Goal: Task Accomplishment & Management: Manage account settings

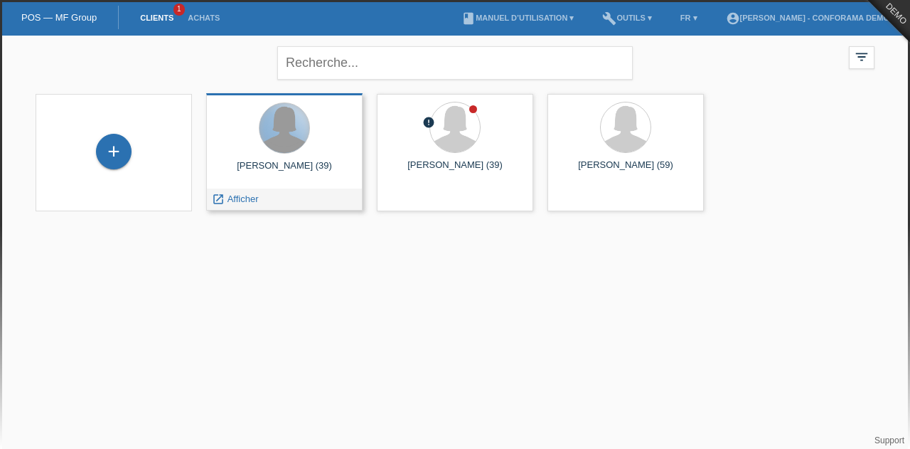
click at [293, 131] on div at bounding box center [284, 128] width 50 height 50
click at [248, 198] on span "Afficher" at bounding box center [243, 198] width 31 height 11
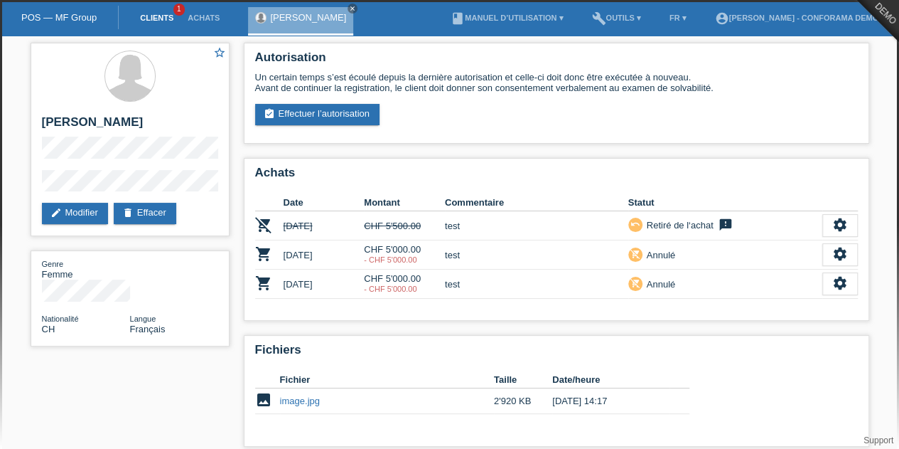
click at [140, 18] on link "Clients" at bounding box center [157, 18] width 48 height 9
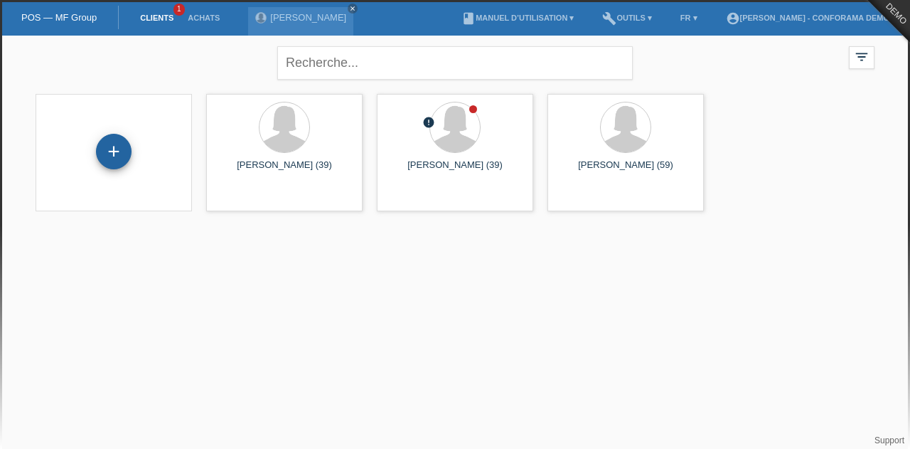
click at [124, 147] on div "+" at bounding box center [114, 152] width 36 height 36
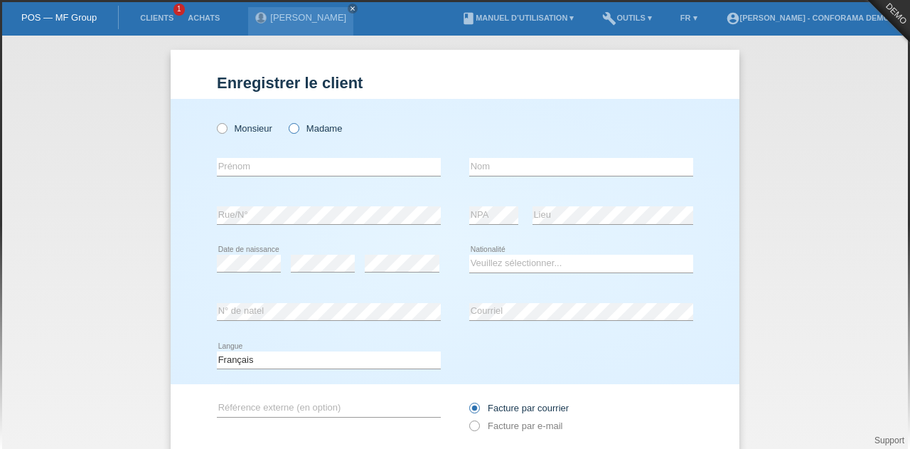
click at [321, 126] on label "Madame" at bounding box center [315, 128] width 53 height 11
click at [298, 126] on input "Madame" at bounding box center [293, 127] width 9 height 9
radio input "true"
click at [297, 161] on input "text" at bounding box center [329, 167] width 224 height 18
type input "[PERSON_NAME]"
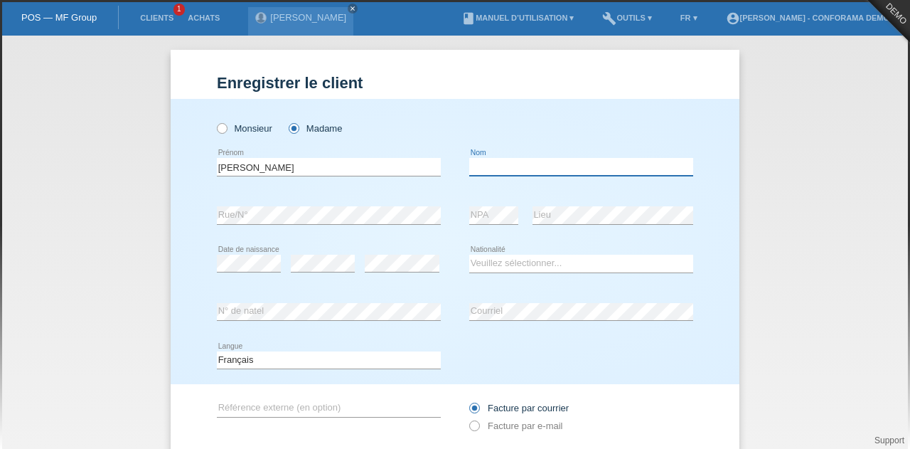
type input "meraimi"
select select "CH"
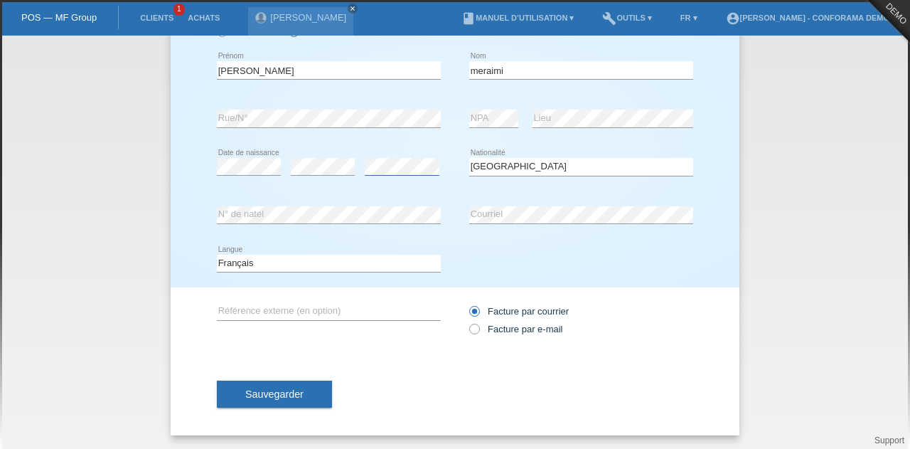
scroll to position [96, 0]
click at [535, 327] on label "Facture par e-mail" at bounding box center [515, 329] width 93 height 11
click at [478, 327] on input "Facture par e-mail" at bounding box center [473, 333] width 9 height 18
radio input "true"
click at [245, 392] on span "Sauvegarder" at bounding box center [274, 394] width 58 height 11
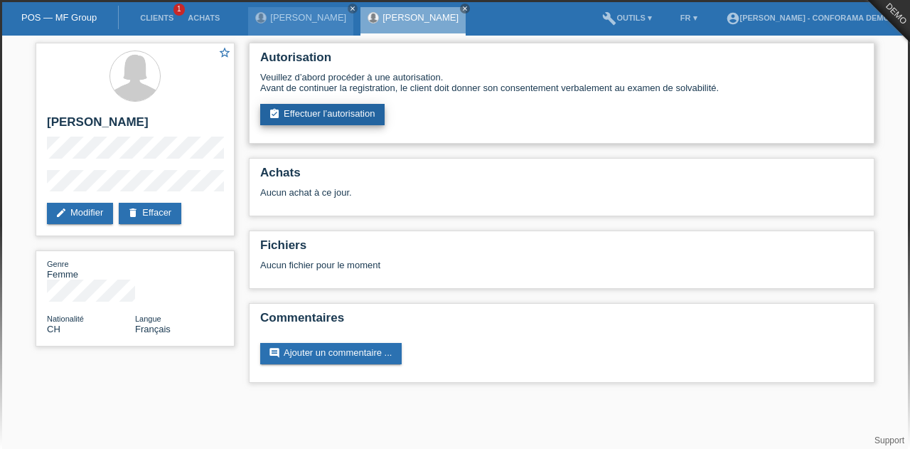
click at [336, 117] on link "assignment_turned_in Effectuer l’autorisation" at bounding box center [322, 114] width 124 height 21
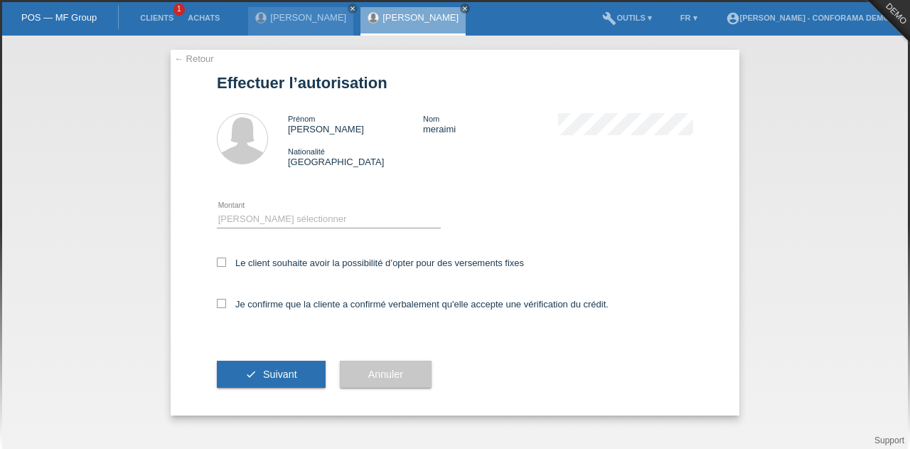
click at [179, 57] on link "← Retour" at bounding box center [194, 58] width 40 height 11
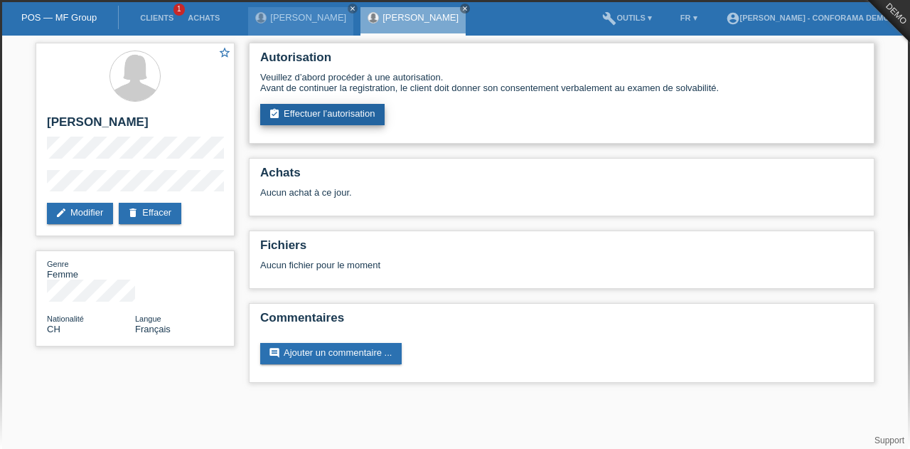
click at [296, 114] on link "assignment_turned_in Effectuer l’autorisation" at bounding box center [322, 114] width 124 height 21
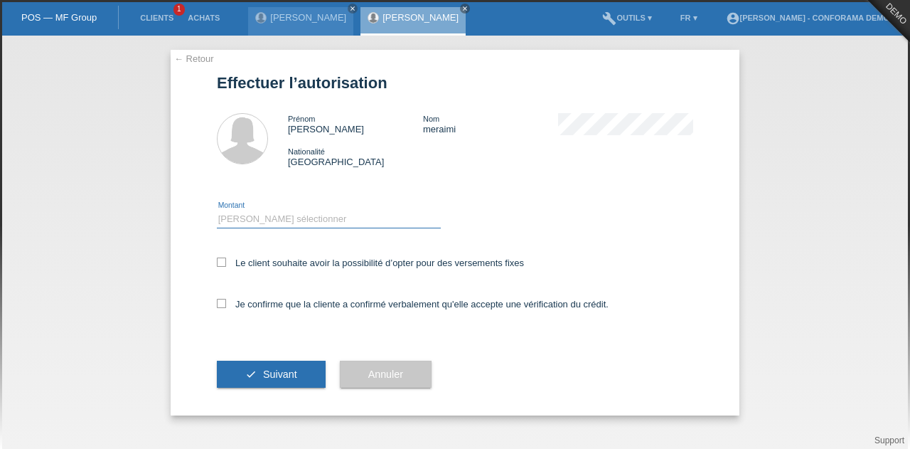
click at [271, 216] on select "Veuillez sélectionner CHF 1.00 - CHF 499.00 CHF 500.00 - CHF 1'999.00 CHF 2'000…" at bounding box center [329, 218] width 224 height 17
select select "3"
click at [217, 210] on select "Veuillez sélectionner CHF 1.00 - CHF 499.00 CHF 500.00 - CHF 1'999.00 CHF 2'000…" at bounding box center [329, 218] width 224 height 17
click at [262, 262] on label "Le client souhaite avoir la possibilité d’opter pour des versements fixes" at bounding box center [370, 262] width 307 height 11
click at [226, 262] on input "Le client souhaite avoir la possibilité d’opter pour des versements fixes" at bounding box center [221, 261] width 9 height 9
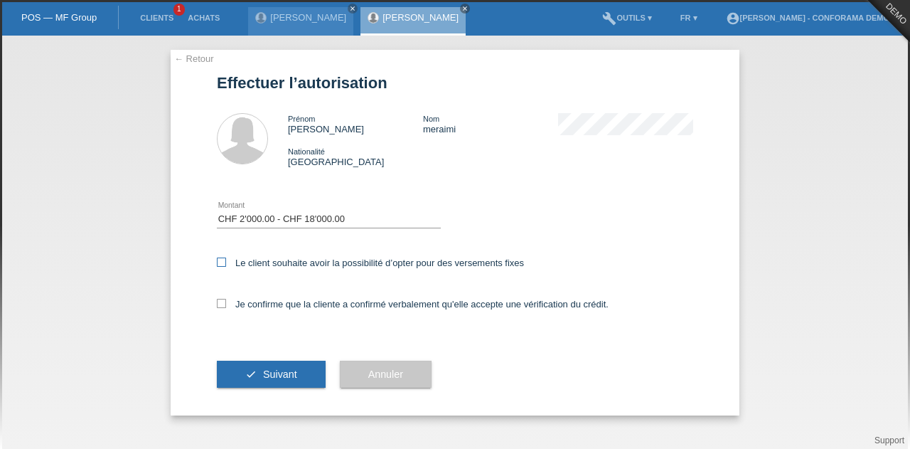
checkbox input "true"
click at [228, 301] on label "Je confirme que la cliente a confirmé verbalement qu'elle accepte une vérificat…" at bounding box center [413, 304] width 392 height 11
click at [226, 301] on input "Je confirme que la cliente a confirmé verbalement qu'elle accepte une vérificat…" at bounding box center [221, 303] width 9 height 9
checkbox input "true"
drag, startPoint x: 211, startPoint y: 265, endPoint x: 230, endPoint y: 261, distance: 19.7
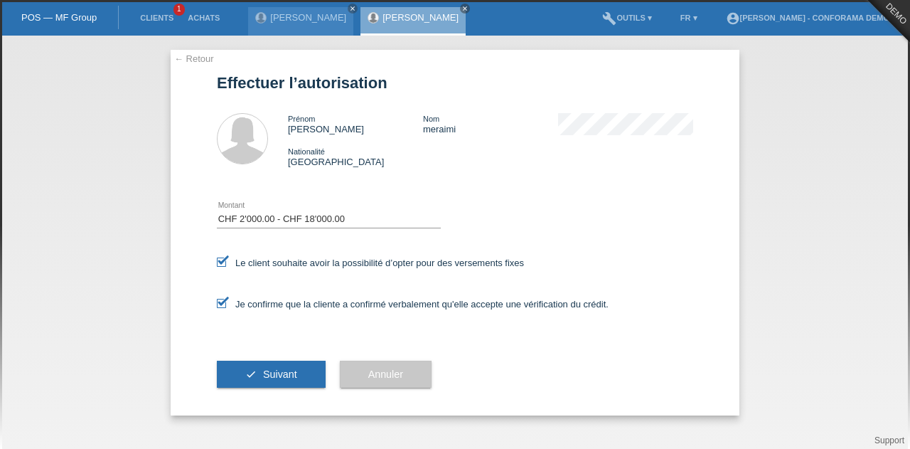
click at [230, 261] on div "← Retour Effectuer l’autorisation Prénom sonia Nom meraimi Nationalité Suisse e…" at bounding box center [455, 232] width 569 height 365
click at [217, 261] on icon at bounding box center [221, 261] width 9 height 9
click at [217, 261] on input "Le client souhaite avoir la possibilité d’opter pour des versements fixes" at bounding box center [221, 261] width 9 height 9
click at [220, 262] on icon at bounding box center [221, 261] width 9 height 9
click at [220, 262] on input "Le client souhaite avoir la possibilité d’opter pour des versements fixes" at bounding box center [221, 261] width 9 height 9
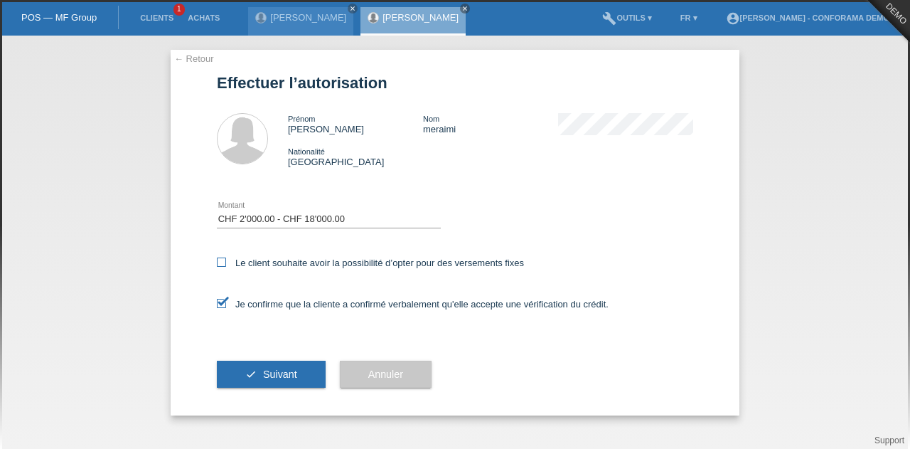
checkbox input "true"
click at [272, 369] on span "Suivant" at bounding box center [280, 373] width 34 height 11
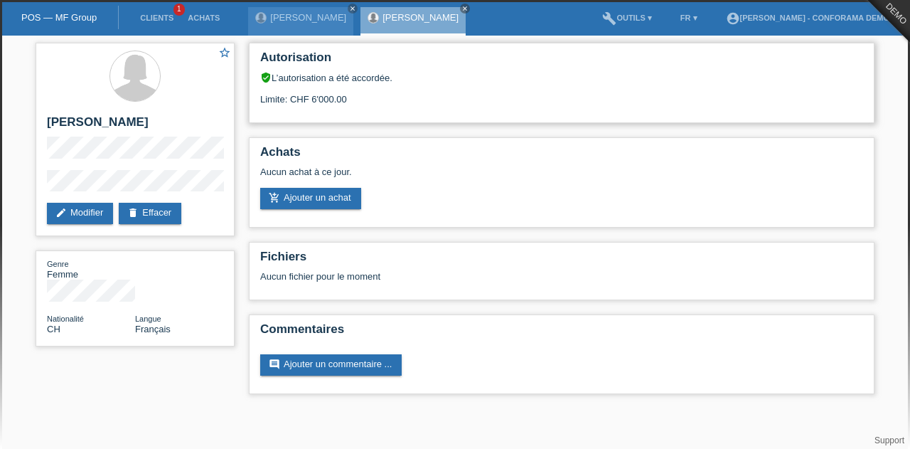
drag, startPoint x: 358, startPoint y: 97, endPoint x: 289, endPoint y: 97, distance: 69.0
click at [289, 97] on div "Limite: CHF 6'000.00" at bounding box center [561, 93] width 603 height 21
drag, startPoint x: 265, startPoint y: 79, endPoint x: 392, endPoint y: 93, distance: 128.0
click at [392, 93] on div "verified_user L’autorisation a été accordée. Limite: CHF 6'000.00" at bounding box center [561, 88] width 603 height 33
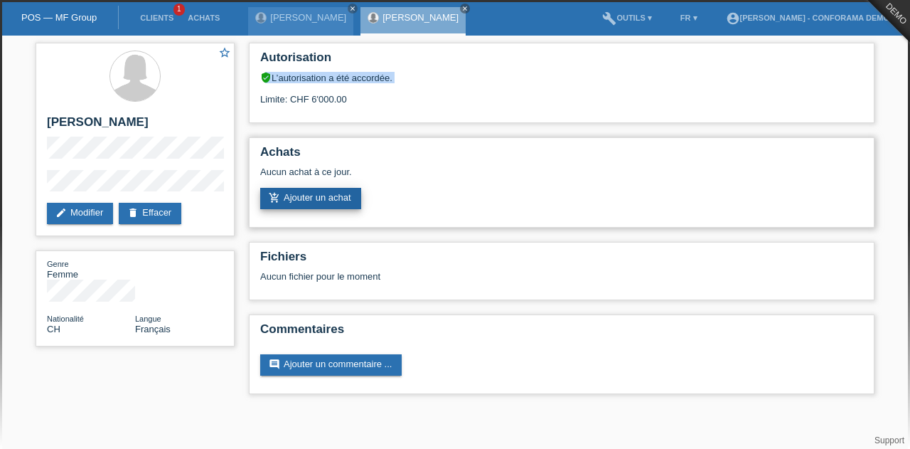
click at [346, 204] on link "add_shopping_cart Ajouter un achat" at bounding box center [310, 198] width 101 height 21
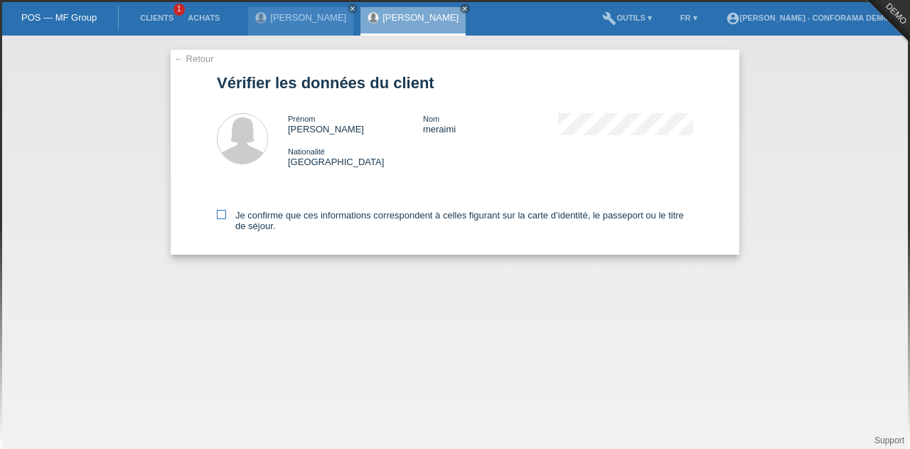
click at [219, 216] on icon at bounding box center [221, 214] width 9 height 9
click at [219, 216] on input "Je confirme que ces informations correspondent à celles figurant sur la carte d…" at bounding box center [221, 214] width 9 height 9
checkbox input "true"
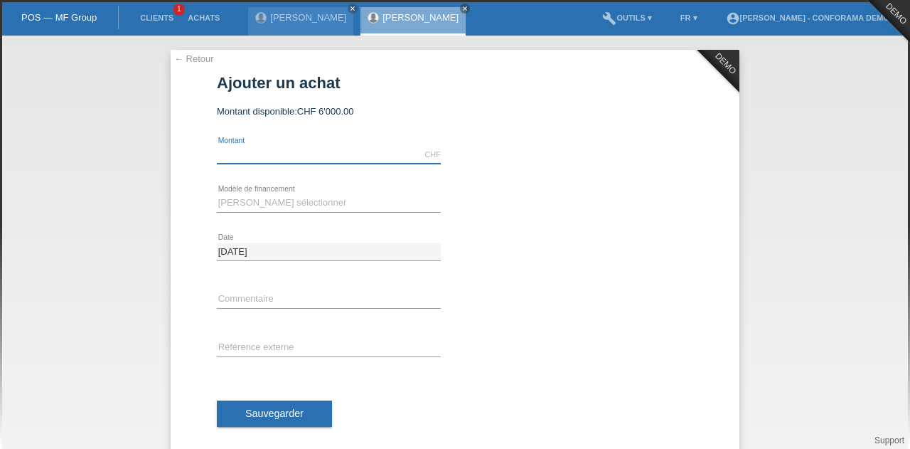
click at [269, 159] on input "text" at bounding box center [329, 155] width 224 height 18
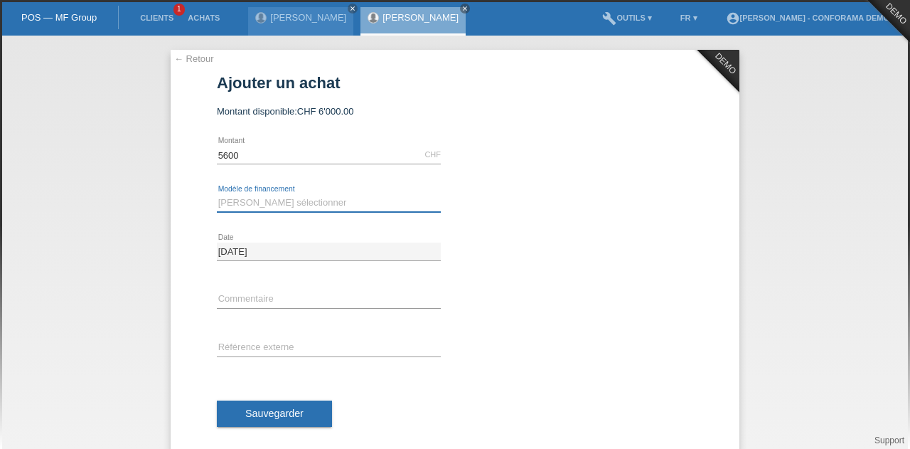
type input "5600.00"
click at [275, 200] on select "Veuillez sélectionner Achat sur facture avec paiement partiel Taux fixes" at bounding box center [329, 202] width 224 height 17
select select "212"
click at [217, 194] on select "Veuillez sélectionner Achat sur facture avec paiement partiel Taux fixes" at bounding box center [329, 202] width 224 height 17
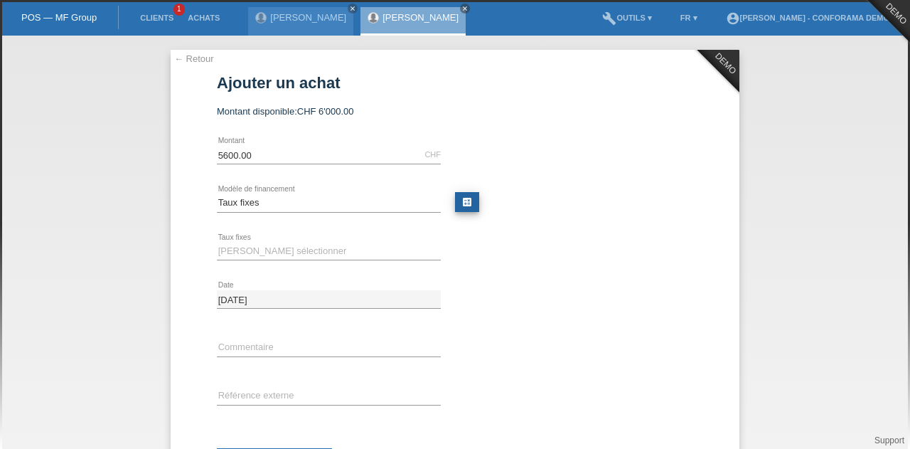
click at [456, 194] on link "calculate" at bounding box center [467, 202] width 24 height 20
type input "5600.00"
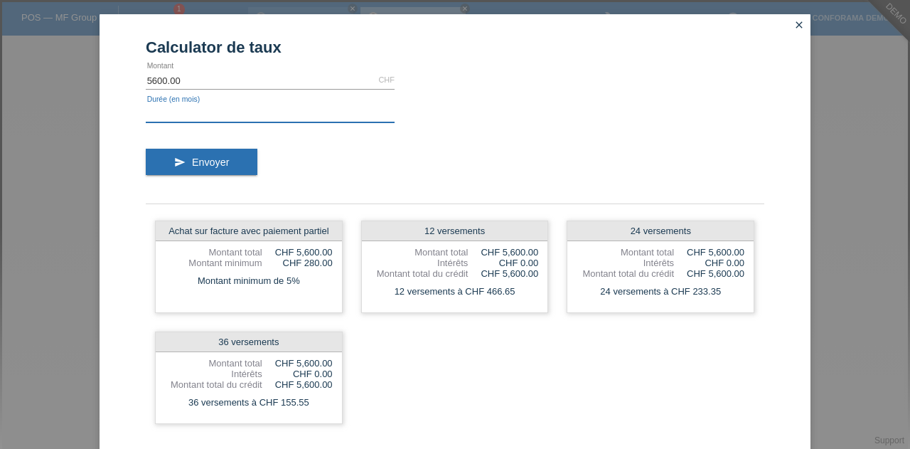
click at [250, 116] on input "text" at bounding box center [270, 114] width 249 height 18
type input "12"
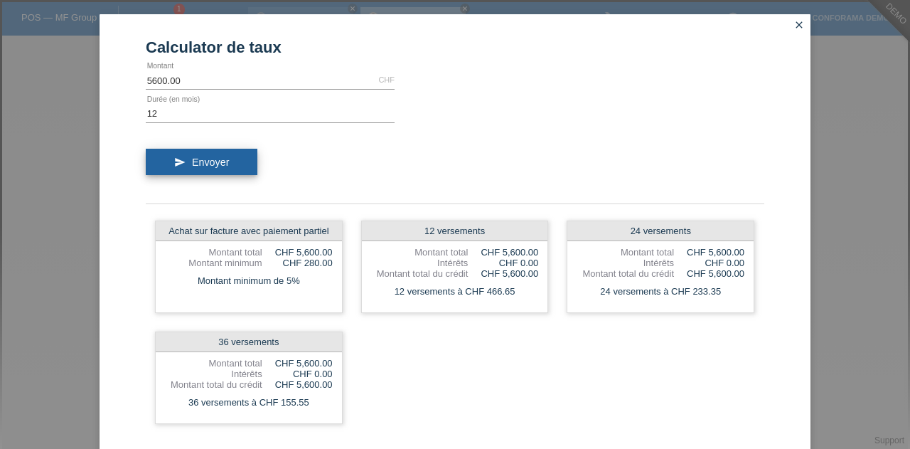
click at [223, 151] on button "send Envoyer" at bounding box center [202, 162] width 112 height 27
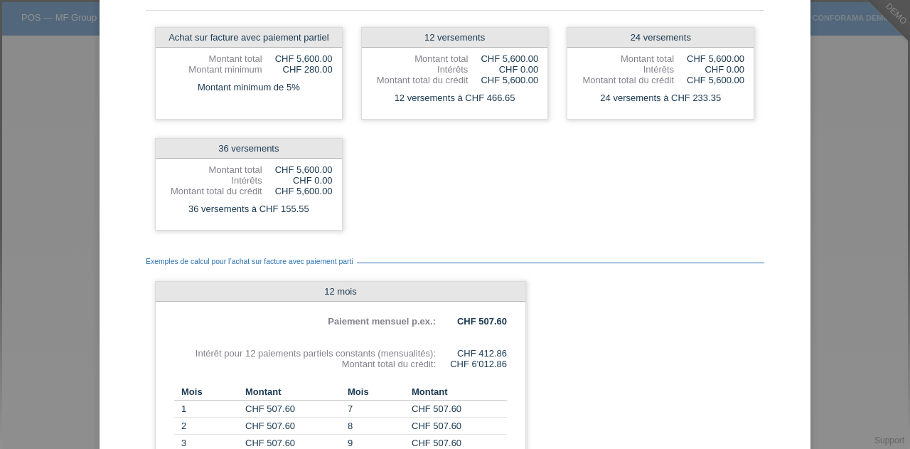
scroll to position [299, 0]
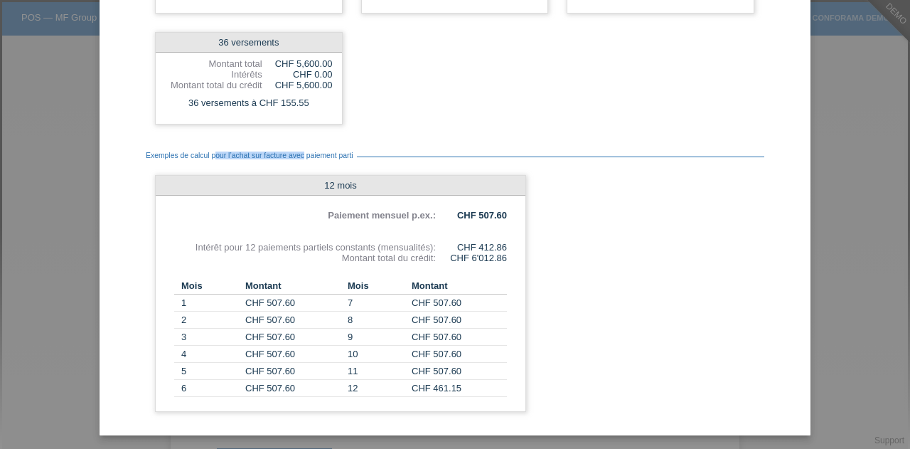
drag, startPoint x: 210, startPoint y: 153, endPoint x: 298, endPoint y: 156, distance: 87.5
click at [298, 156] on span "Exemples de calcul pour l’achat sur facture avec paiement parti" at bounding box center [251, 155] width 211 height 8
drag, startPoint x: 483, startPoint y: 252, endPoint x: 491, endPoint y: 252, distance: 7.9
click at [491, 252] on div "CHF 6'012.86" at bounding box center [471, 257] width 71 height 11
drag, startPoint x: 499, startPoint y: 242, endPoint x: 462, endPoint y: 243, distance: 37.0
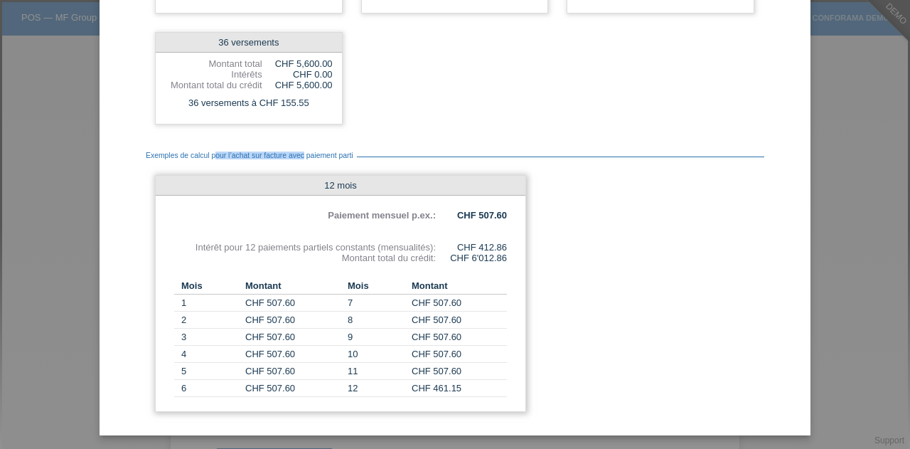
click at [462, 243] on div "CHF 412.86" at bounding box center [471, 247] width 71 height 11
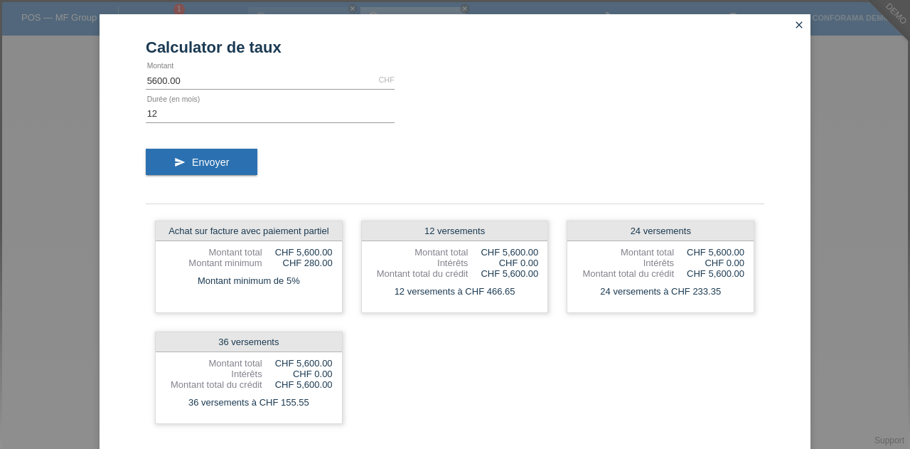
click at [796, 23] on icon "close" at bounding box center [798, 24] width 11 height 11
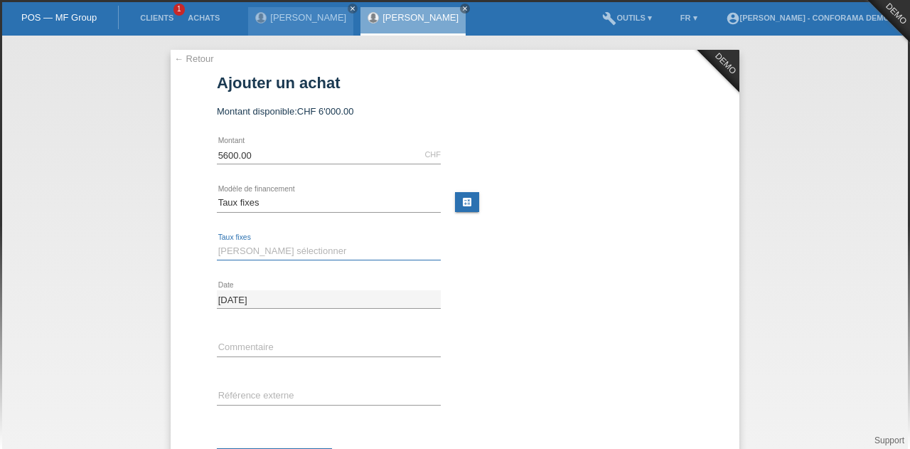
click at [287, 242] on select "Veuillez sélectionner 12 versements 24 versements 36 versements" at bounding box center [329, 250] width 224 height 17
select select "572"
click at [217, 242] on select "Veuillez sélectionner 12 versements 24 versements 36 versements" at bounding box center [329, 250] width 224 height 17
click at [261, 344] on input "text" at bounding box center [329, 347] width 224 height 18
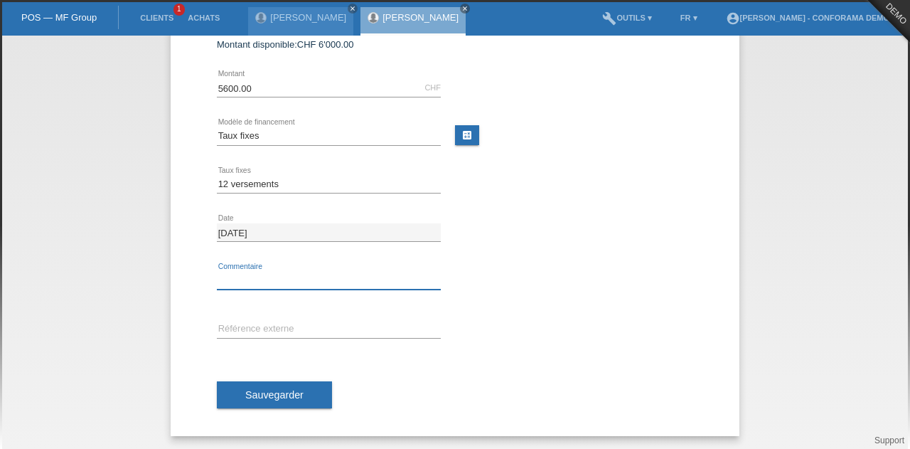
click at [259, 281] on input "text" at bounding box center [329, 281] width 224 height 18
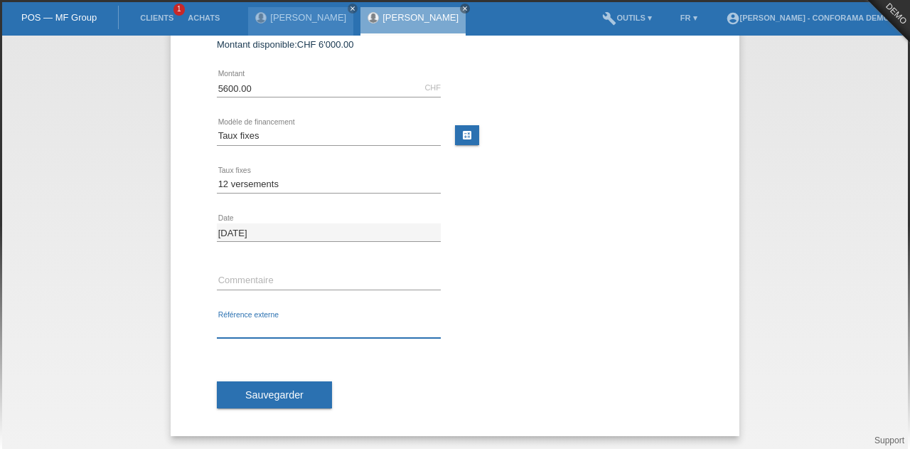
click at [257, 326] on input "text" at bounding box center [329, 329] width 224 height 18
click at [233, 279] on input "text" at bounding box center [329, 281] width 224 height 18
click at [239, 331] on input "nu" at bounding box center [329, 329] width 224 height 18
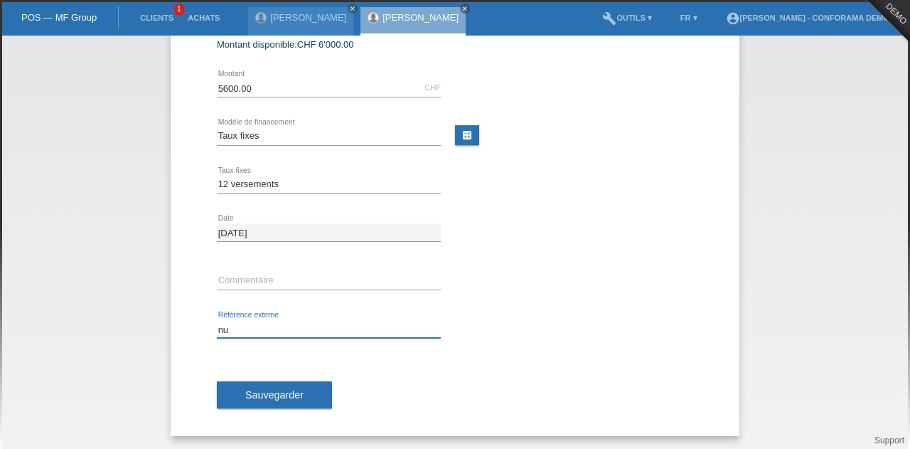
click at [239, 331] on input "nu" at bounding box center [329, 329] width 224 height 18
type input "numé"
click at [232, 279] on input "text" at bounding box center [329, 281] width 224 height 18
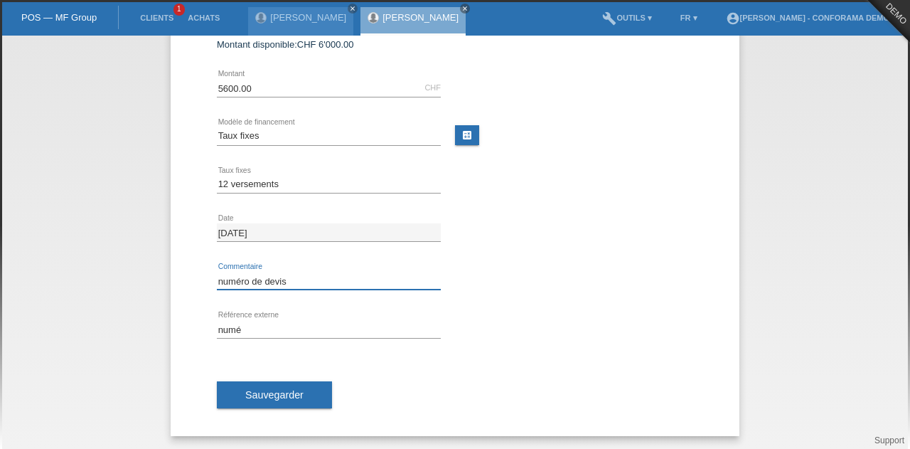
click at [296, 274] on input "numéro de devis" at bounding box center [329, 281] width 224 height 18
type input "bon de commande"
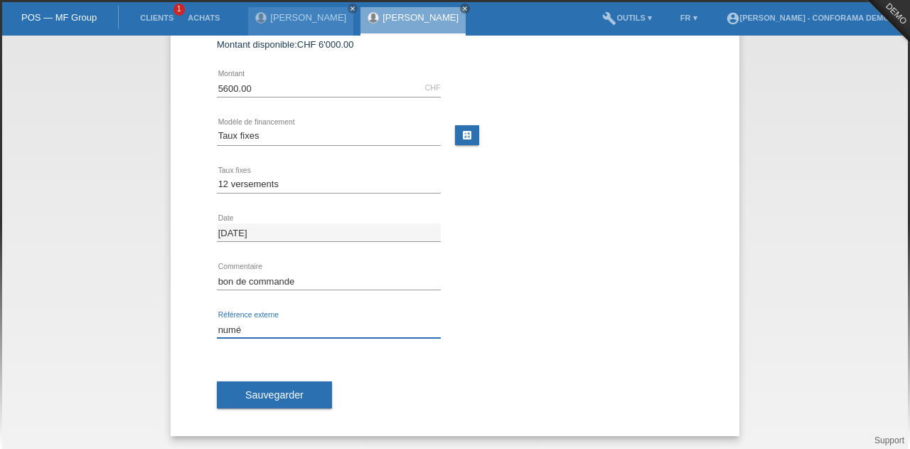
click at [272, 333] on input "numé" at bounding box center [329, 329] width 224 height 18
type input "n"
click at [297, 282] on input "bon de commande" at bounding box center [329, 281] width 224 height 18
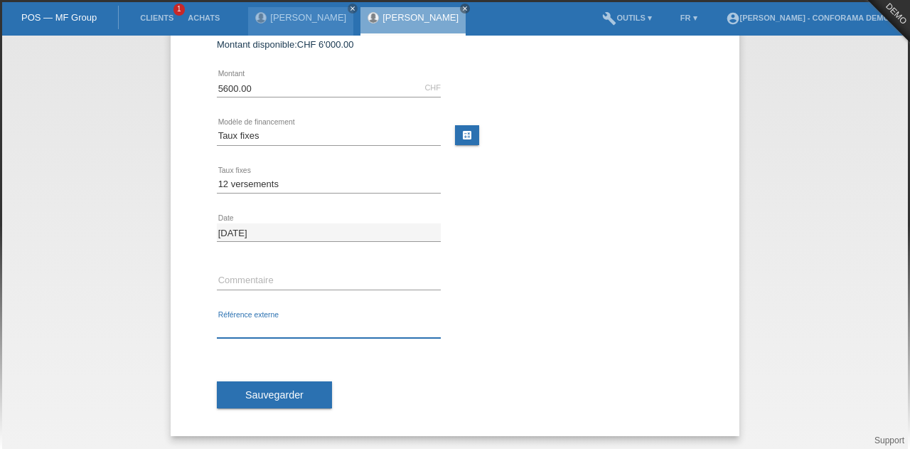
click at [269, 325] on input "text" at bounding box center [329, 329] width 224 height 18
type input "numéro CAP"
drag, startPoint x: 244, startPoint y: 269, endPoint x: 245, endPoint y: 281, distance: 12.2
click at [245, 281] on div "error Commentaire" at bounding box center [329, 281] width 224 height 48
click at [245, 281] on input "text" at bounding box center [329, 281] width 224 height 18
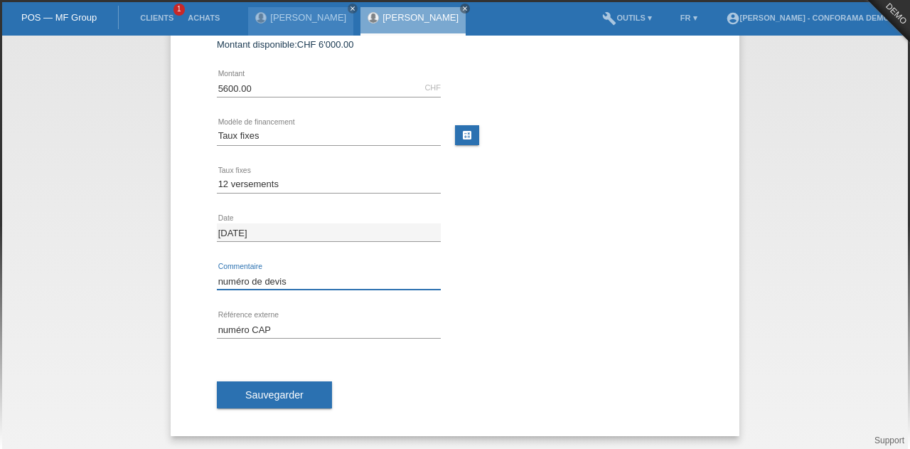
click at [279, 277] on input "numéro de devis" at bounding box center [329, 281] width 224 height 18
type input "numéro de devis"
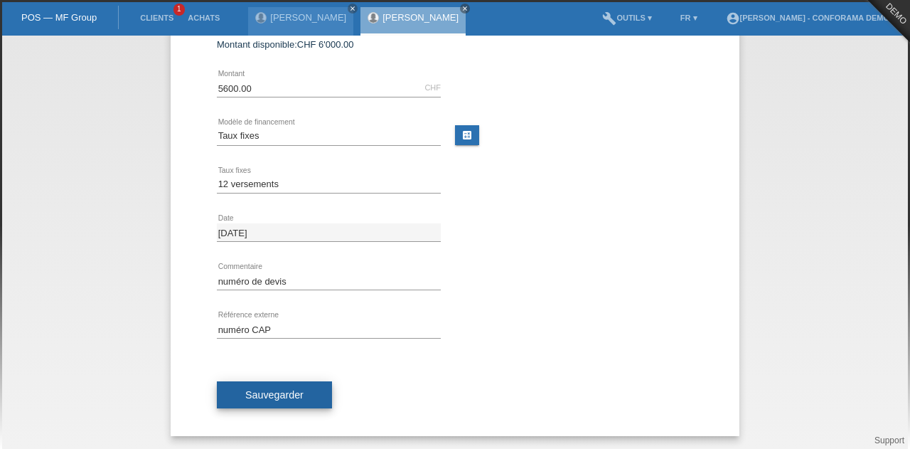
click at [292, 384] on button "Sauvegarder" at bounding box center [274, 394] width 115 height 27
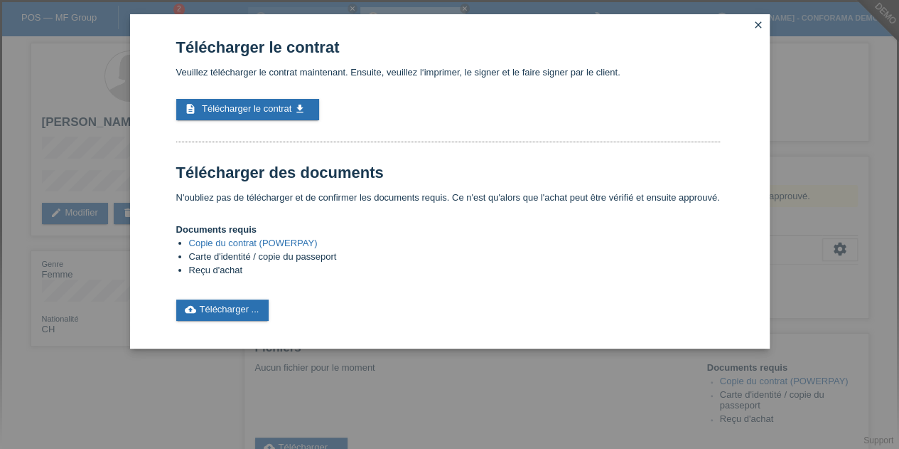
click at [329, 242] on li "Copie du contrat (POWERPAY)" at bounding box center [454, 244] width 531 height 14
click at [274, 245] on link "Copie du contrat (POWERPAY)" at bounding box center [253, 242] width 129 height 11
click at [256, 307] on link "cloud_upload Télécharger ..." at bounding box center [222, 309] width 93 height 21
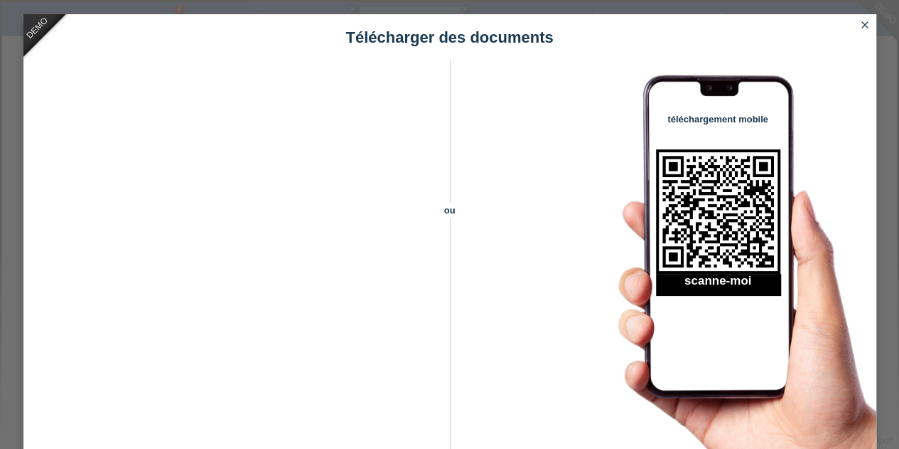
click at [865, 23] on icon "close" at bounding box center [865, 24] width 11 height 11
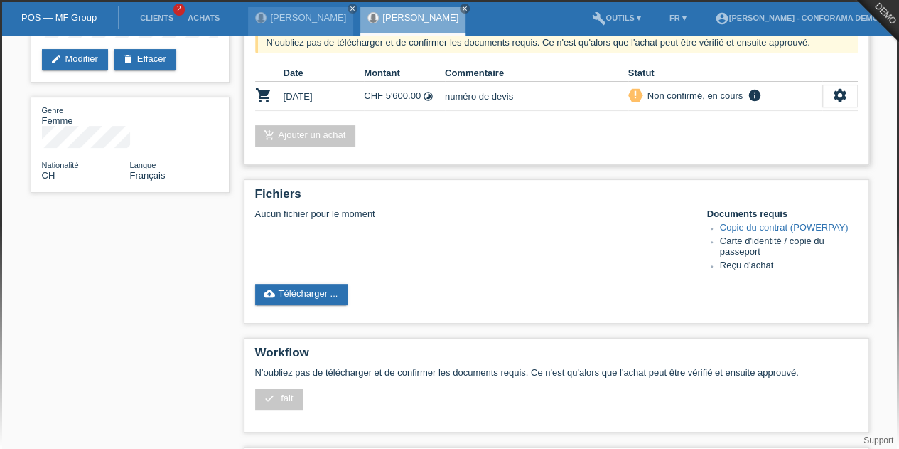
scroll to position [158, 0]
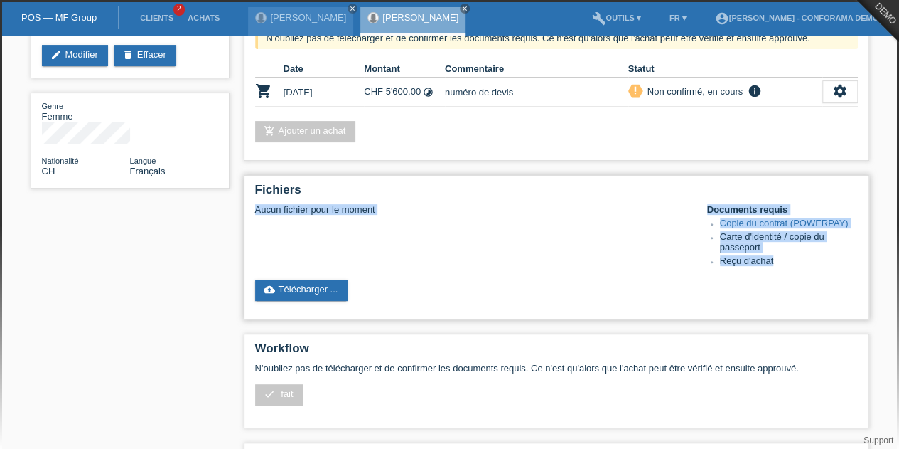
drag, startPoint x: 690, startPoint y: 193, endPoint x: 797, endPoint y: 265, distance: 129.5
click at [797, 265] on div "Fichiers Aucun fichier pour le moment Documents requis Copie du contrat (POWERP…" at bounding box center [557, 247] width 626 height 144
click at [797, 265] on li "Reçu d'achat" at bounding box center [789, 262] width 138 height 14
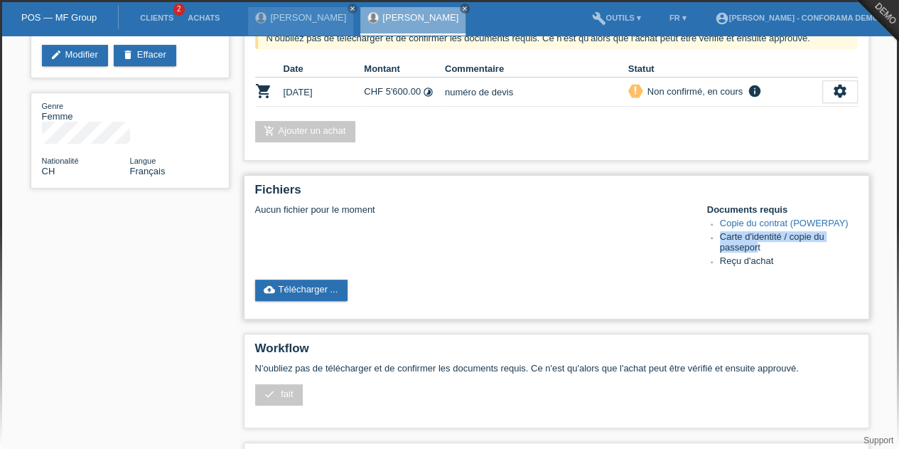
drag, startPoint x: 757, startPoint y: 247, endPoint x: 719, endPoint y: 240, distance: 38.5
click at [720, 240] on li "Carte d'identité / copie du passeport" at bounding box center [789, 243] width 138 height 24
click at [775, 220] on link "Copie du contrat (POWERPAY)" at bounding box center [784, 223] width 129 height 11
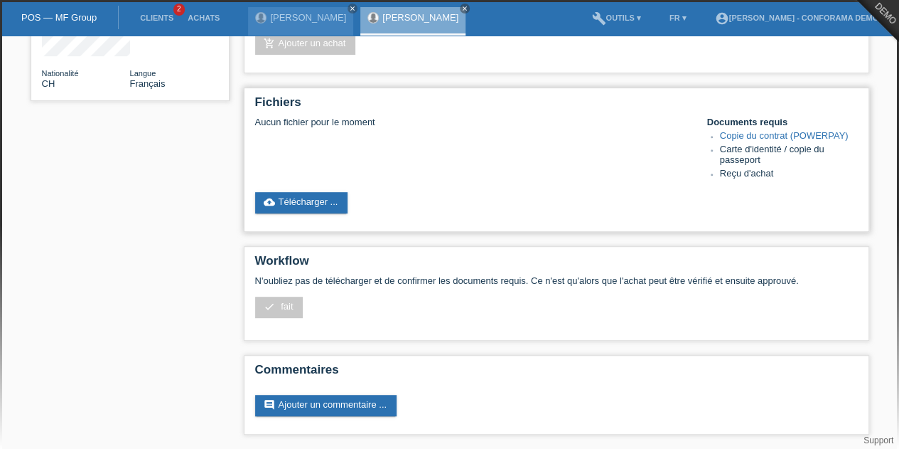
click at [786, 169] on li "Reçu d'achat" at bounding box center [789, 175] width 138 height 14
drag, startPoint x: 771, startPoint y: 154, endPoint x: 721, endPoint y: 151, distance: 49.9
click at [721, 151] on li "Carte d'identité / copie du passeport" at bounding box center [789, 156] width 138 height 24
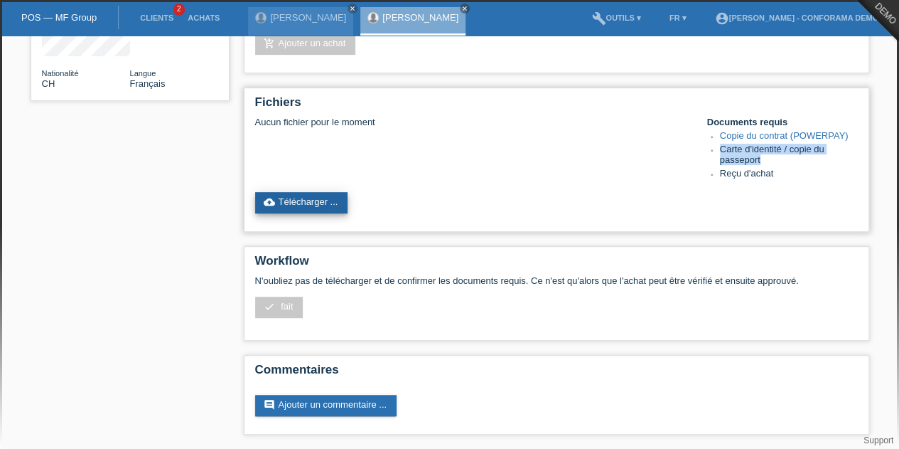
click at [327, 207] on link "cloud_upload Télécharger ..." at bounding box center [301, 202] width 93 height 21
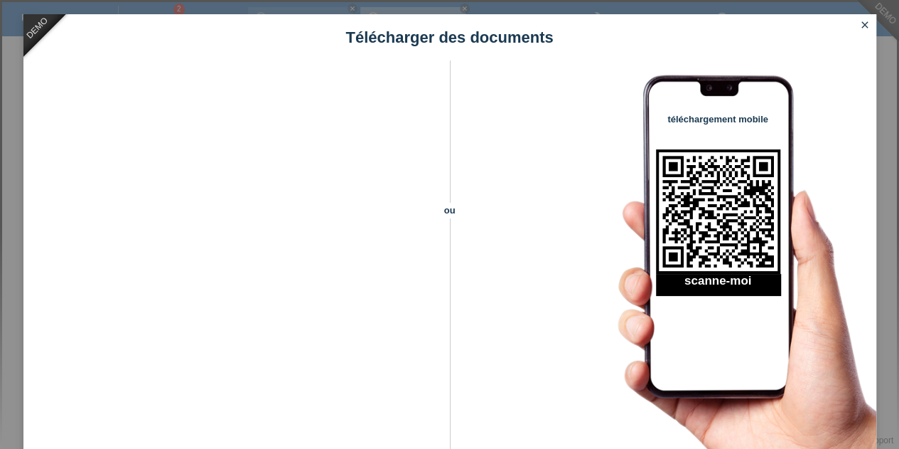
click at [865, 21] on icon "close" at bounding box center [865, 24] width 11 height 11
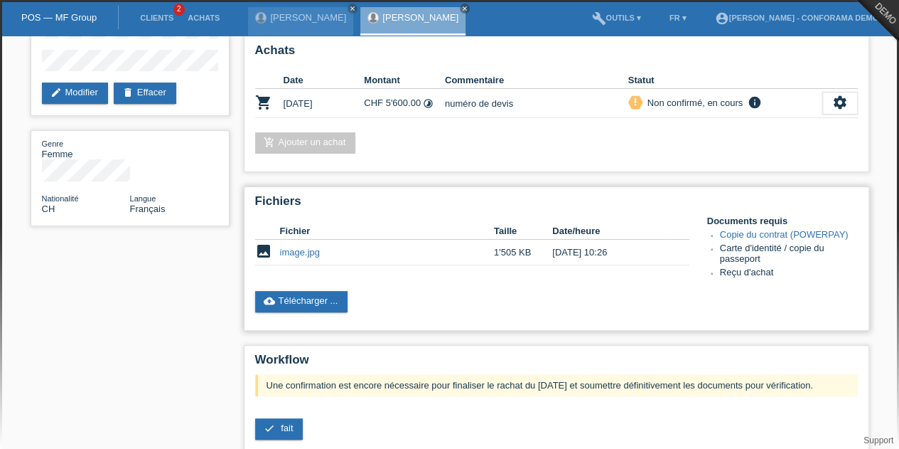
scroll to position [211, 0]
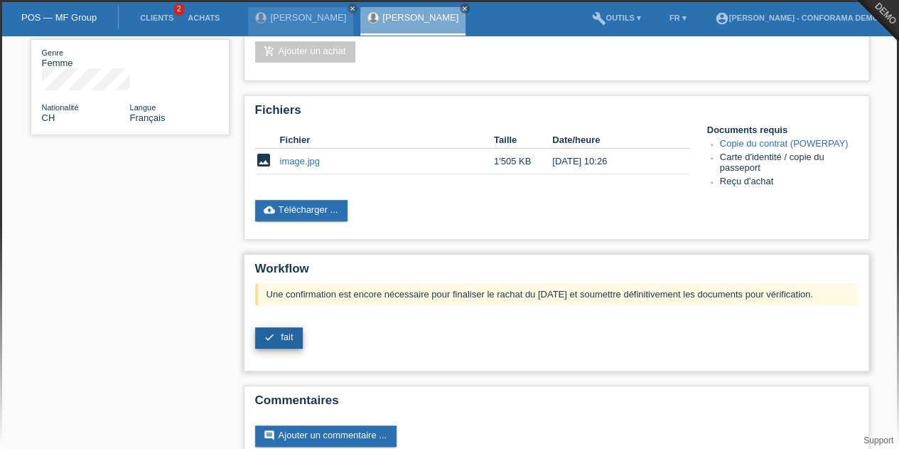
click at [290, 338] on span "fait" at bounding box center [287, 336] width 12 height 11
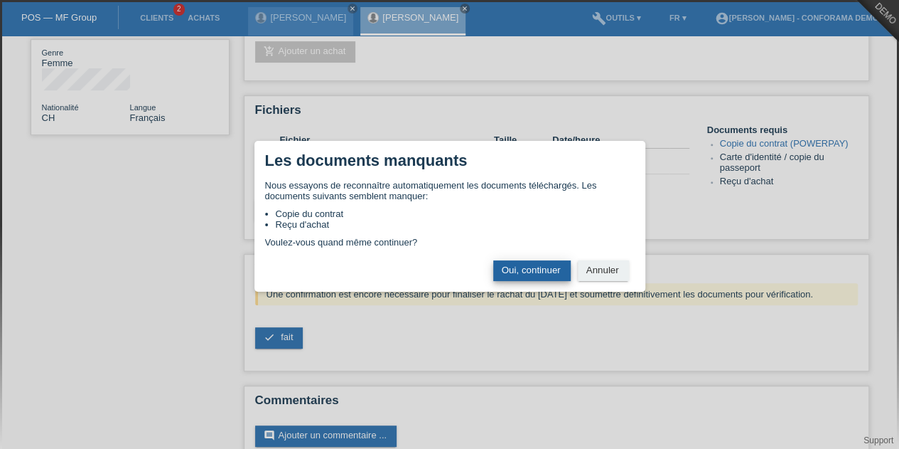
click at [530, 265] on button "Oui, continuer" at bounding box center [531, 270] width 77 height 21
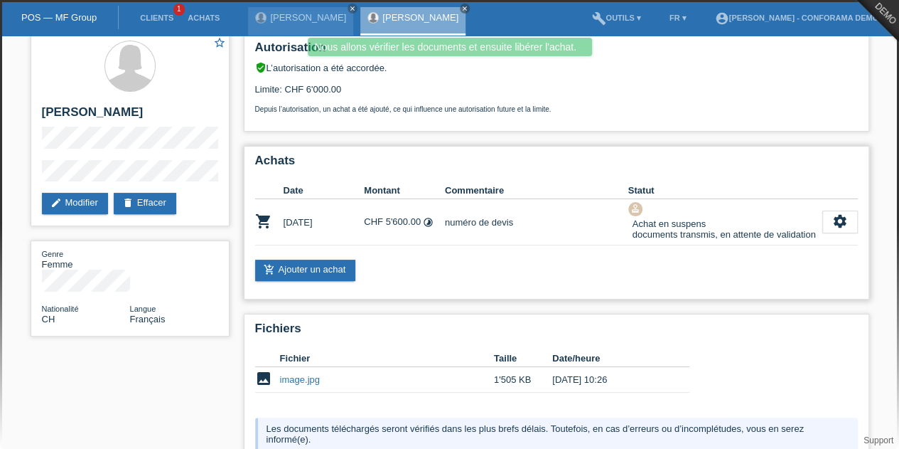
scroll to position [9, 0]
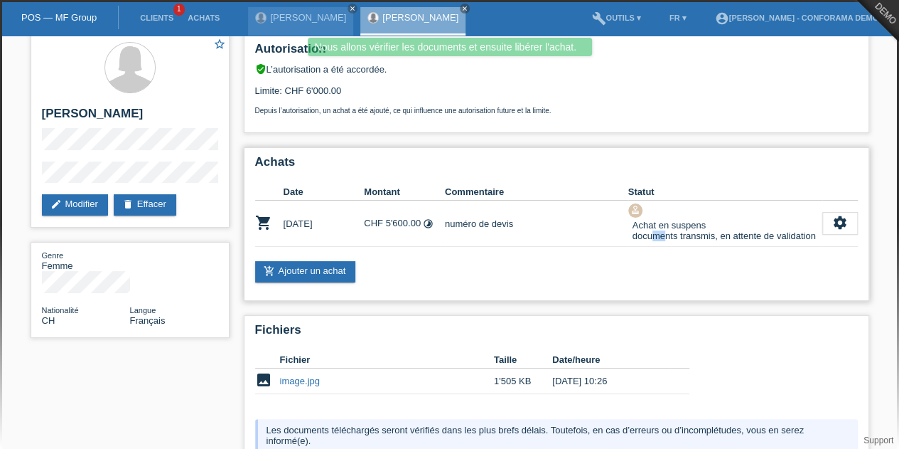
drag, startPoint x: 651, startPoint y: 238, endPoint x: 664, endPoint y: 241, distance: 13.1
click at [664, 241] on div "Achat en suspens documents transmis, en attente de validation" at bounding box center [722, 231] width 188 height 26
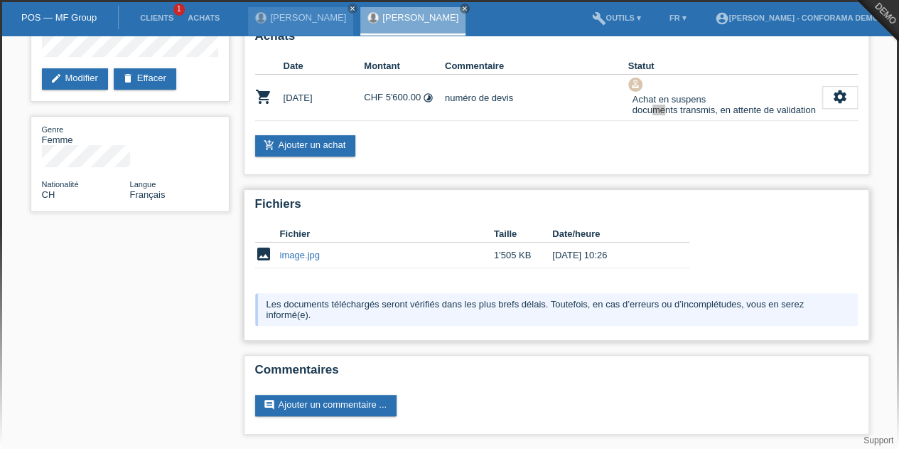
scroll to position [0, 0]
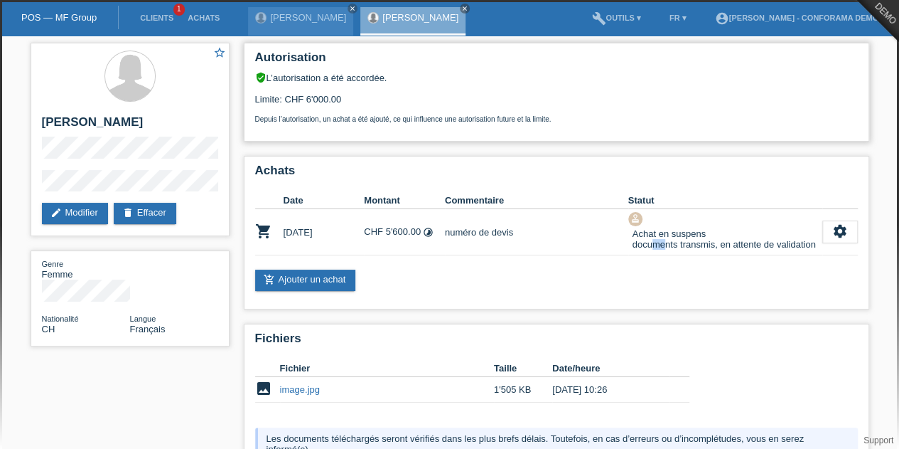
drag, startPoint x: 274, startPoint y: 76, endPoint x: 354, endPoint y: 97, distance: 82.4
click at [354, 97] on div "verified_user L’autorisation a été accordée. Limite: CHF 6'000.00 Depuis l’auto…" at bounding box center [556, 97] width 603 height 51
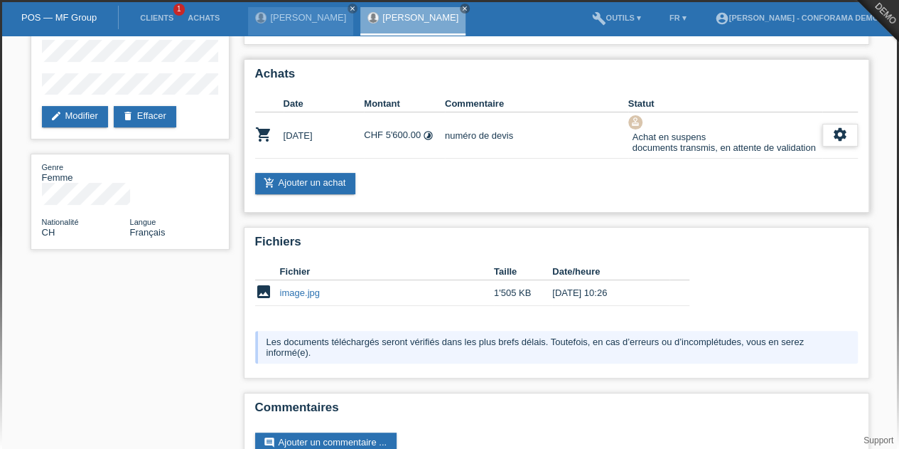
click at [836, 141] on icon "settings" at bounding box center [841, 135] width 16 height 16
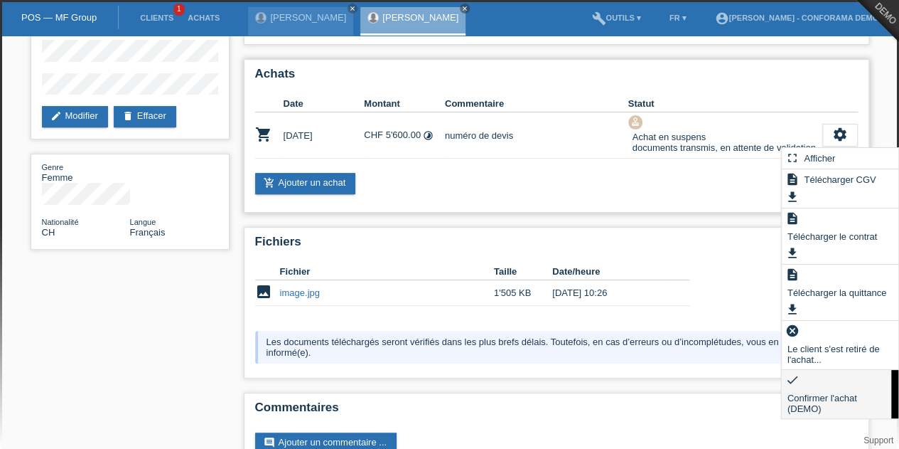
click at [826, 370] on div "check Confirmer l'achat (DEMO)" at bounding box center [840, 394] width 117 height 48
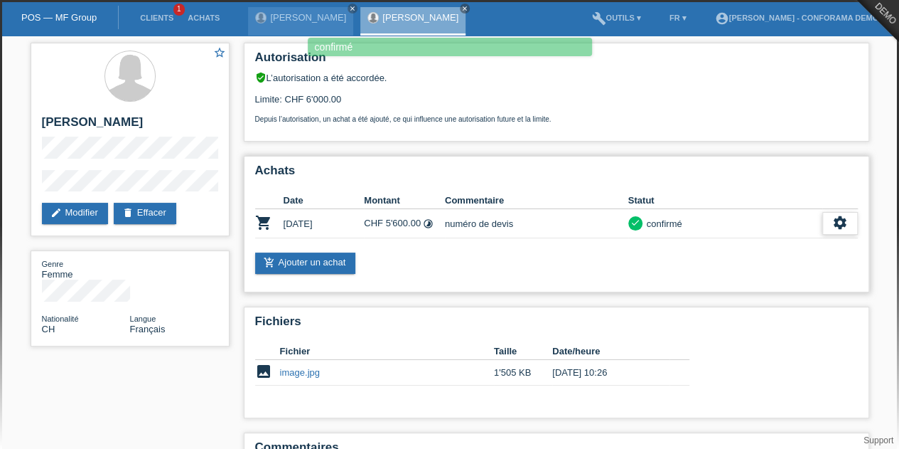
click at [832, 229] on div "settings" at bounding box center [841, 223] width 36 height 23
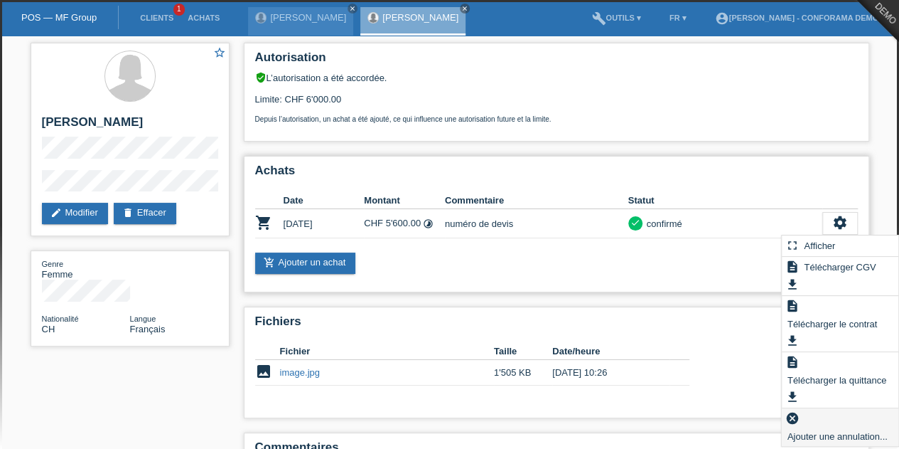
click at [818, 427] on span "Ajouter une annulation..." at bounding box center [838, 435] width 105 height 17
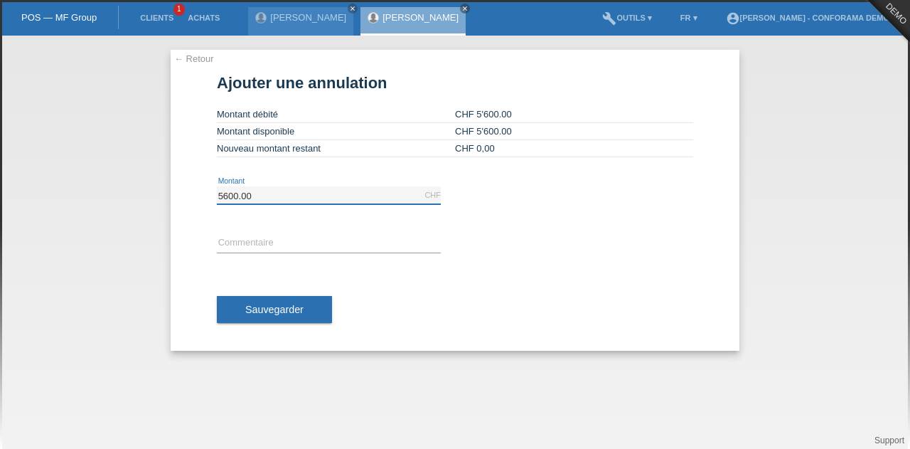
click at [336, 198] on input "5600.00" at bounding box center [329, 195] width 224 height 18
click at [191, 60] on link "← Retour" at bounding box center [194, 58] width 40 height 11
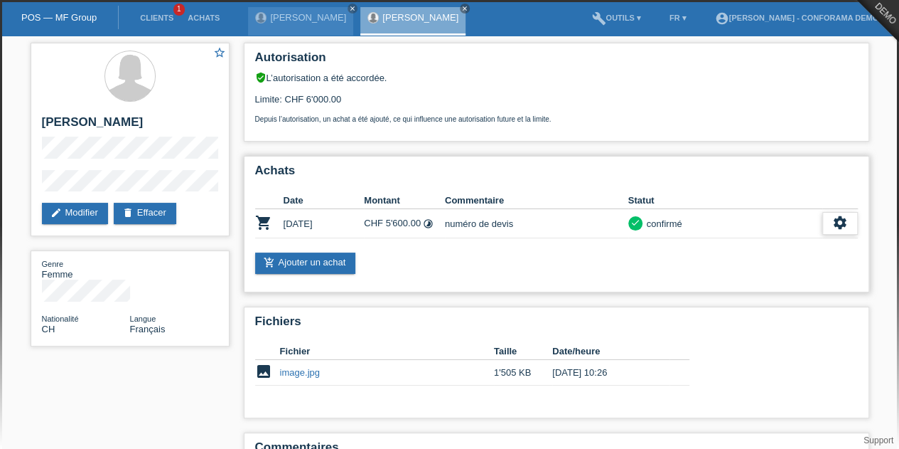
click at [846, 213] on div "settings" at bounding box center [841, 223] width 36 height 23
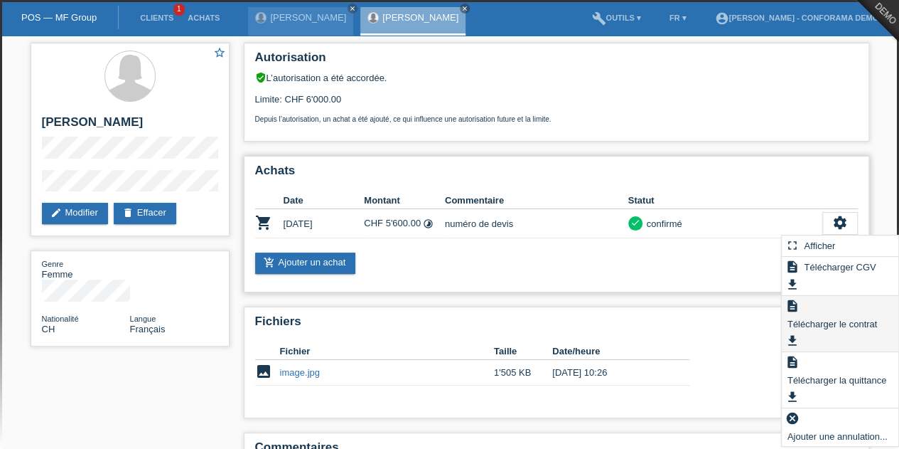
scroll to position [70, 0]
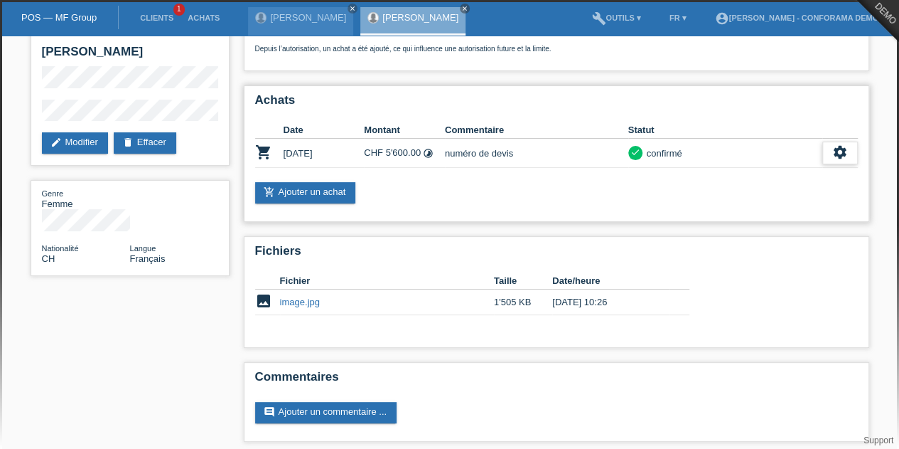
click at [840, 147] on icon "settings" at bounding box center [841, 152] width 16 height 16
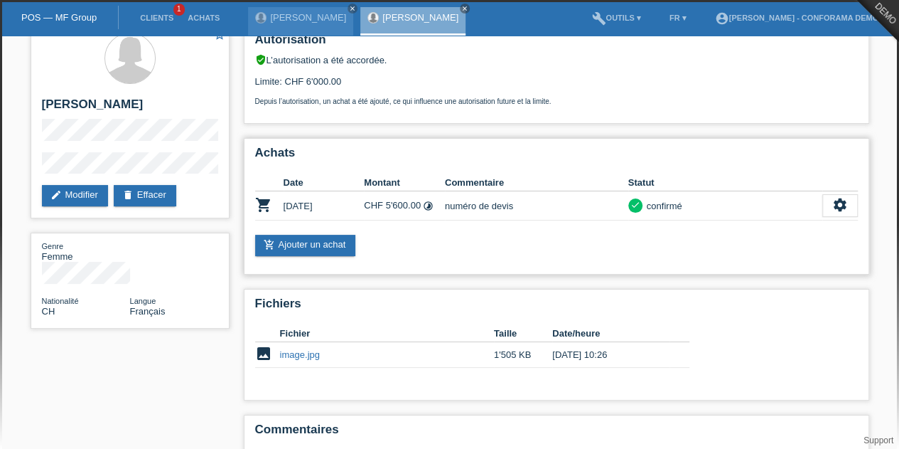
scroll to position [17, 0]
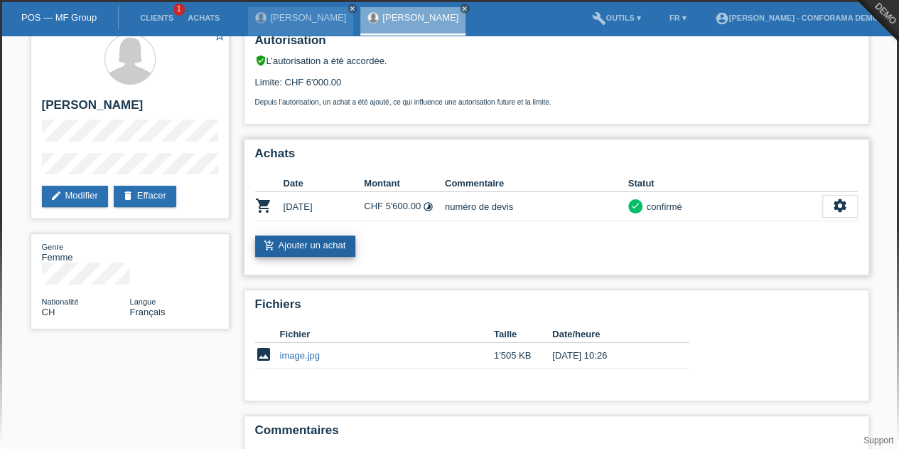
click at [317, 246] on link "add_shopping_cart Ajouter un achat" at bounding box center [305, 245] width 101 height 21
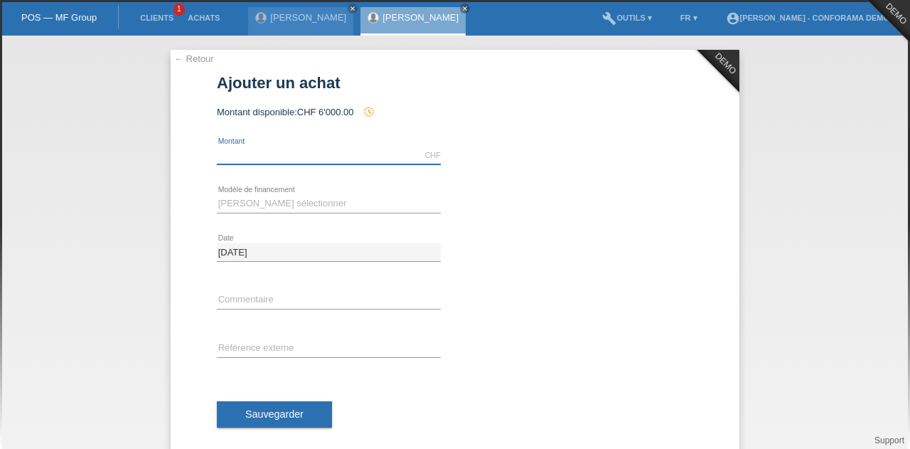
click at [283, 150] on input "text" at bounding box center [329, 155] width 224 height 18
click at [296, 11] on div "[PERSON_NAME] close" at bounding box center [300, 21] width 105 height 28
click at [189, 55] on link "← Retour" at bounding box center [194, 58] width 40 height 11
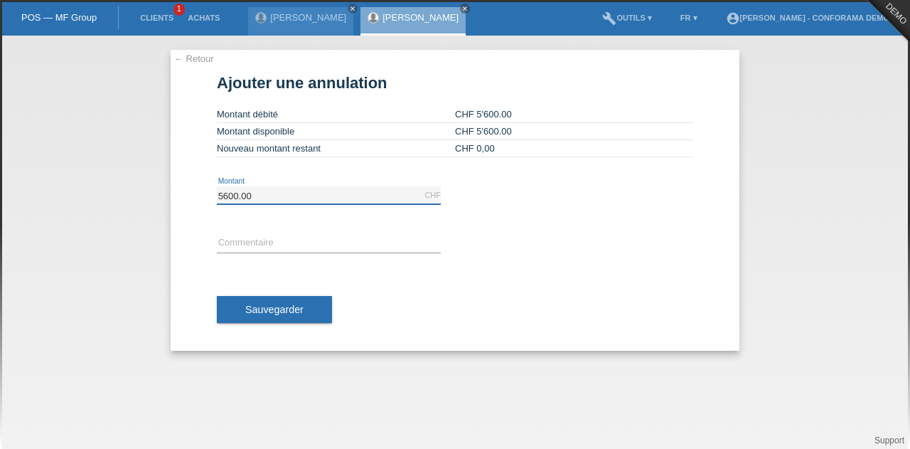
click at [272, 196] on input "5600.00" at bounding box center [329, 195] width 224 height 18
click at [299, 243] on input "text" at bounding box center [329, 244] width 224 height 18
click at [201, 58] on link "← Retour" at bounding box center [194, 58] width 40 height 11
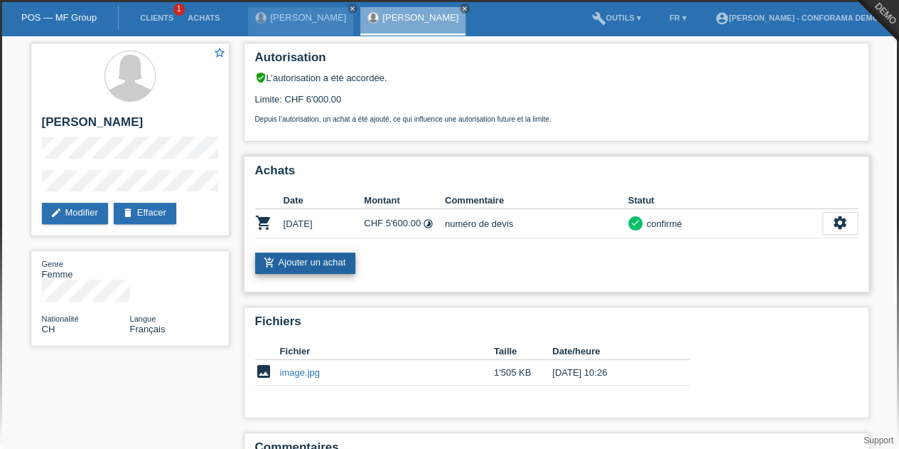
click at [290, 269] on link "add_shopping_cart Ajouter un achat" at bounding box center [305, 262] width 101 height 21
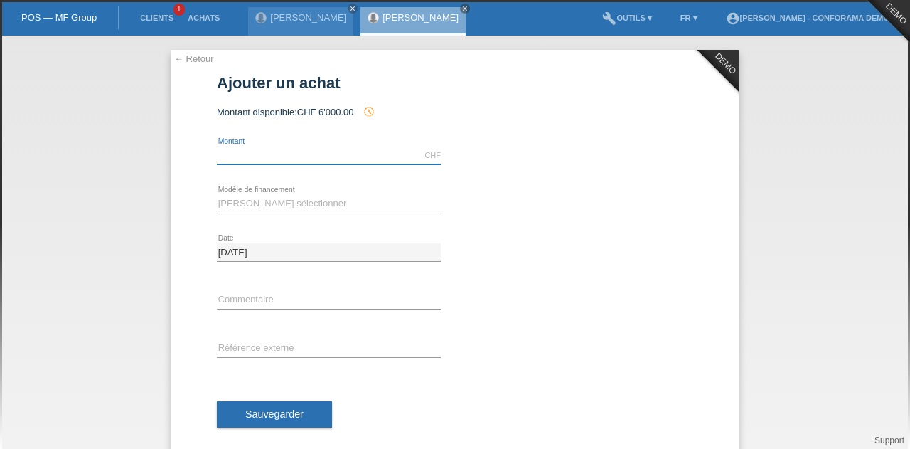
click at [245, 163] on div "CHF error [GEOGRAPHIC_DATA]" at bounding box center [329, 155] width 224 height 18
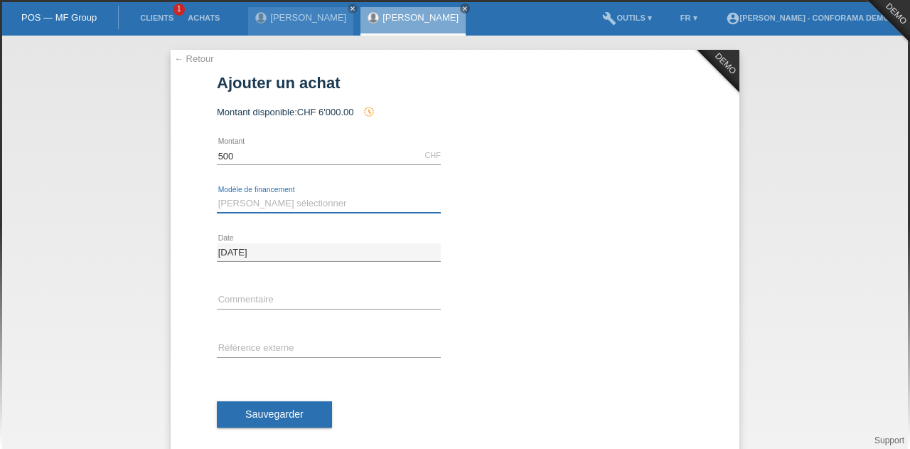
type input "500.00"
click at [254, 211] on div "Veuillez sélectionner Achat sur facture avec paiement partiel Taux fixes error …" at bounding box center [329, 204] width 224 height 18
drag, startPoint x: 189, startPoint y: 65, endPoint x: 182, endPoint y: 51, distance: 15.3
click at [182, 51] on div "← Retour DEMO Ajouter un achat Montant disponible: CHF 6'000.00 history_toggle_…" at bounding box center [455, 252] width 569 height 405
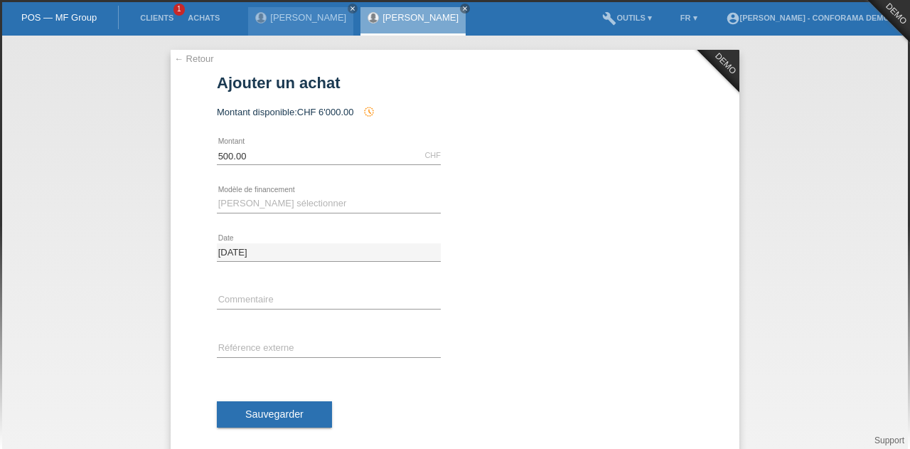
click at [185, 58] on link "← Retour" at bounding box center [194, 58] width 40 height 11
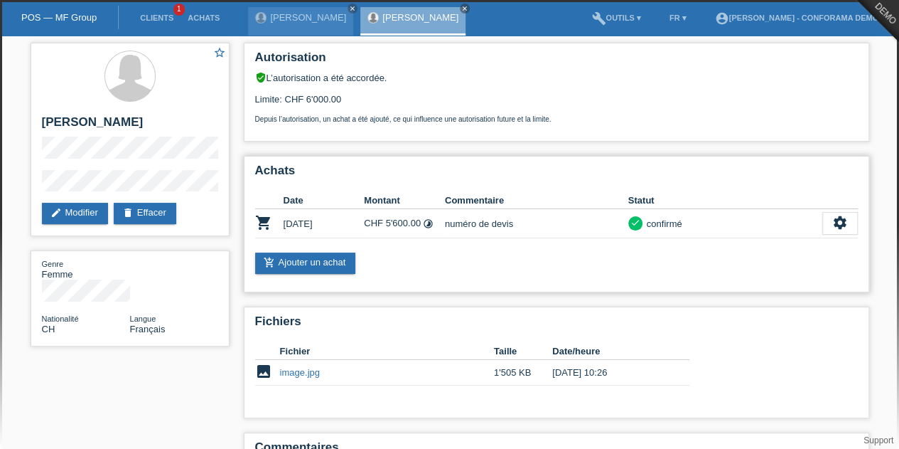
drag, startPoint x: 493, startPoint y: 228, endPoint x: 302, endPoint y: 223, distance: 191.3
click at [302, 223] on tr "shopping_cart [DATE] CHF 5'600.00 timelapse numéro de devis check" at bounding box center [556, 223] width 603 height 29
click at [845, 225] on icon "settings" at bounding box center [841, 223] width 16 height 16
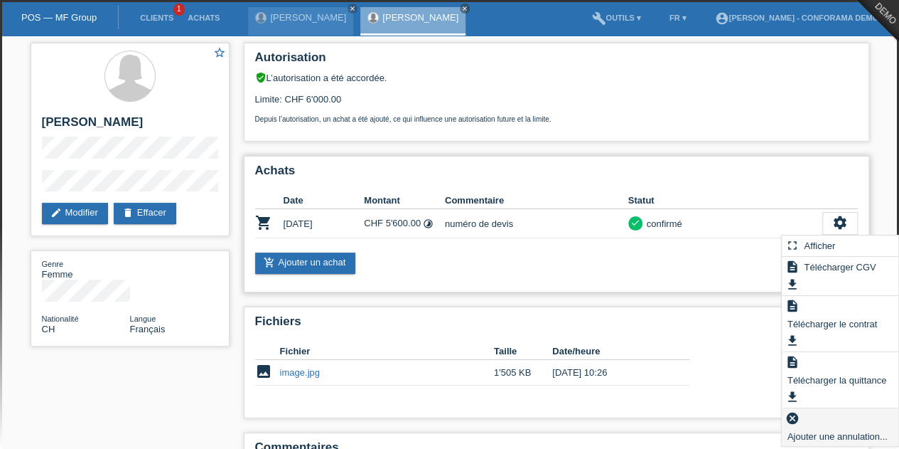
click at [847, 427] on span "Ajouter une annulation..." at bounding box center [838, 435] width 105 height 17
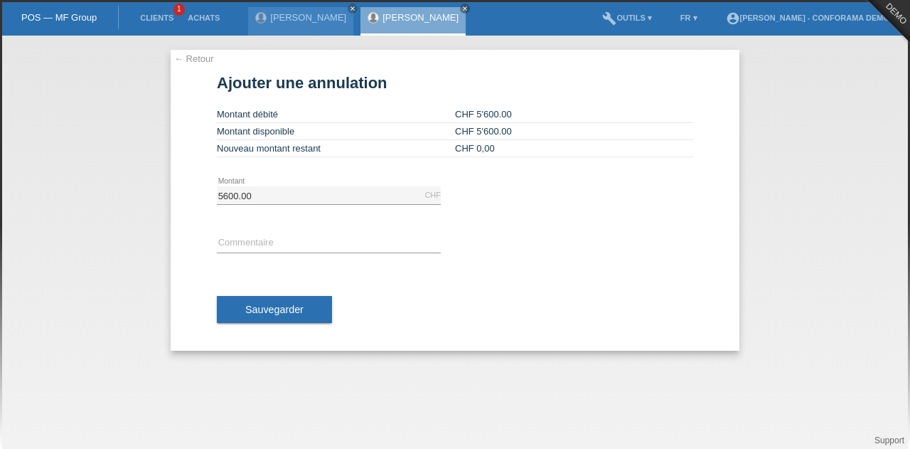
click at [319, 231] on div "error Commentaire" at bounding box center [329, 244] width 224 height 48
click at [321, 239] on input "text" at bounding box center [329, 244] width 224 height 18
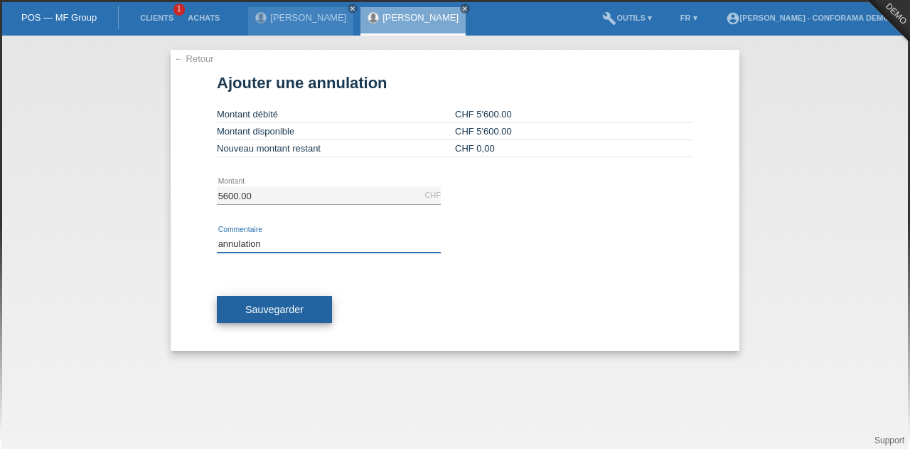
type input "annulation"
click at [319, 299] on button "Sauvegarder" at bounding box center [274, 309] width 115 height 27
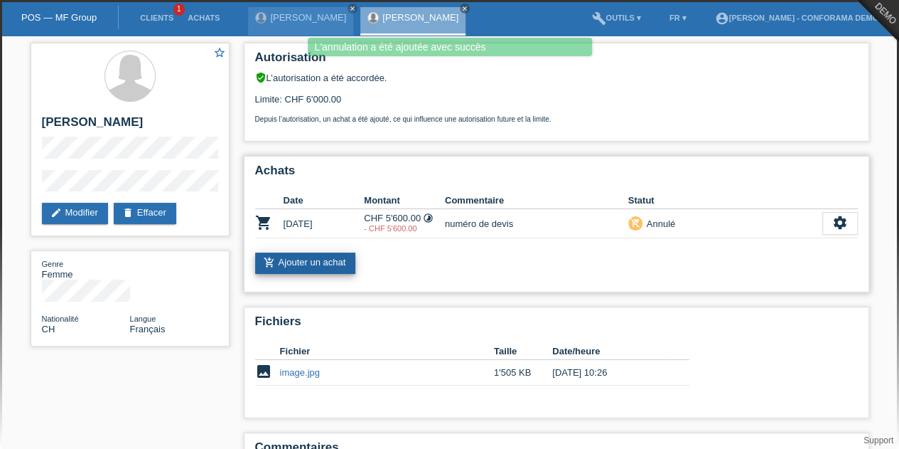
click at [333, 257] on link "add_shopping_cart Ajouter un achat" at bounding box center [305, 262] width 101 height 21
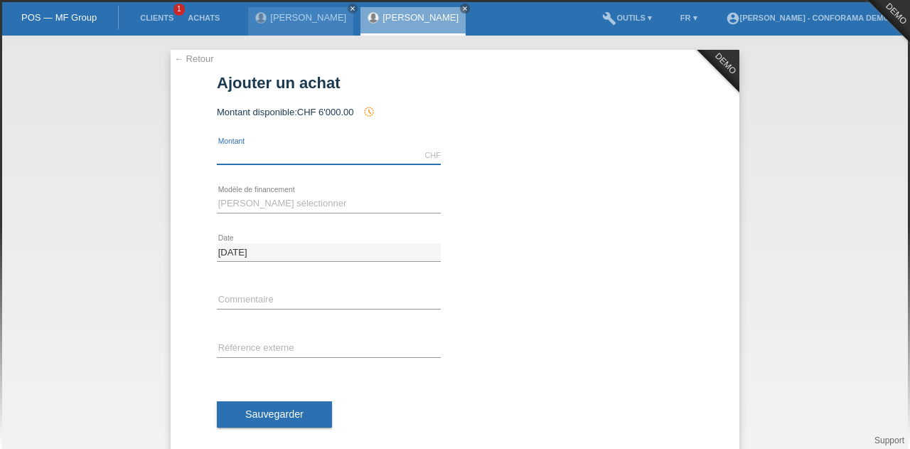
click at [283, 154] on input "text" at bounding box center [329, 155] width 224 height 18
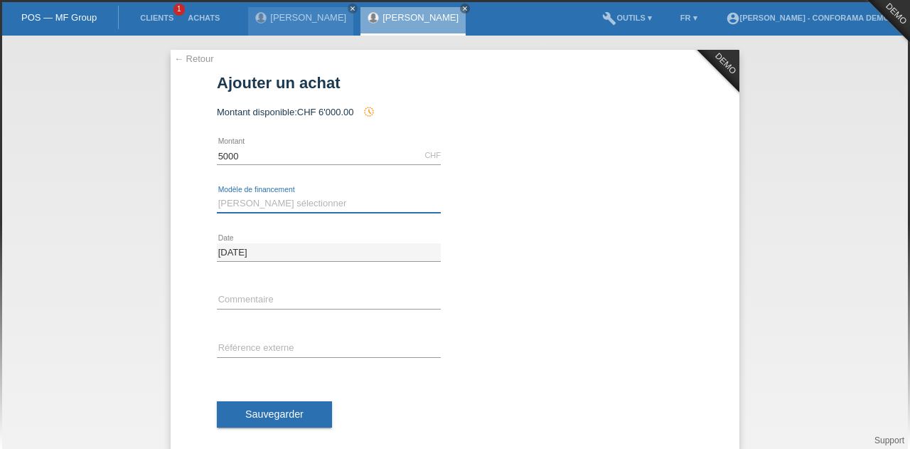
type input "5000.00"
click at [264, 203] on select "Veuillez sélectionner Achat sur facture avec paiement partiel Taux fixes" at bounding box center [329, 203] width 224 height 17
select select "208"
click at [217, 195] on select "Veuillez sélectionner Achat sur facture avec paiement partiel Taux fixes" at bounding box center [329, 203] width 224 height 17
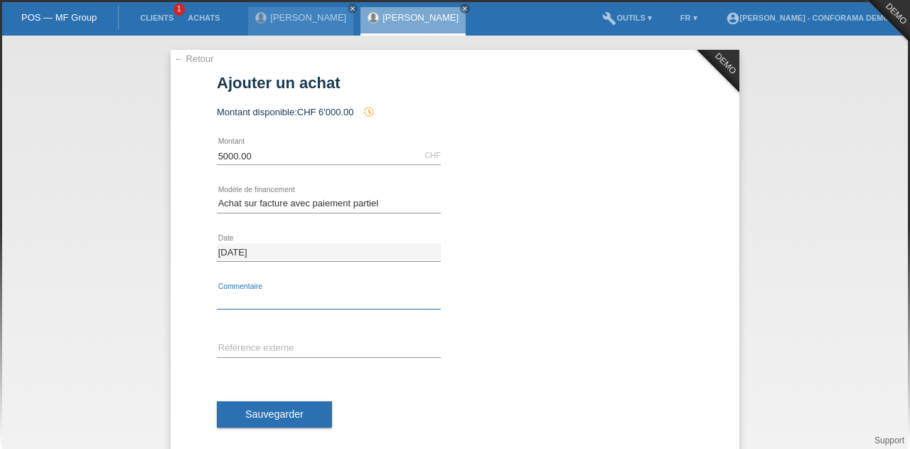
click at [264, 294] on input "text" at bounding box center [329, 300] width 224 height 18
type input "numéro de devis"
click at [291, 343] on input "text" at bounding box center [329, 349] width 224 height 18
type input "numéro CAP"
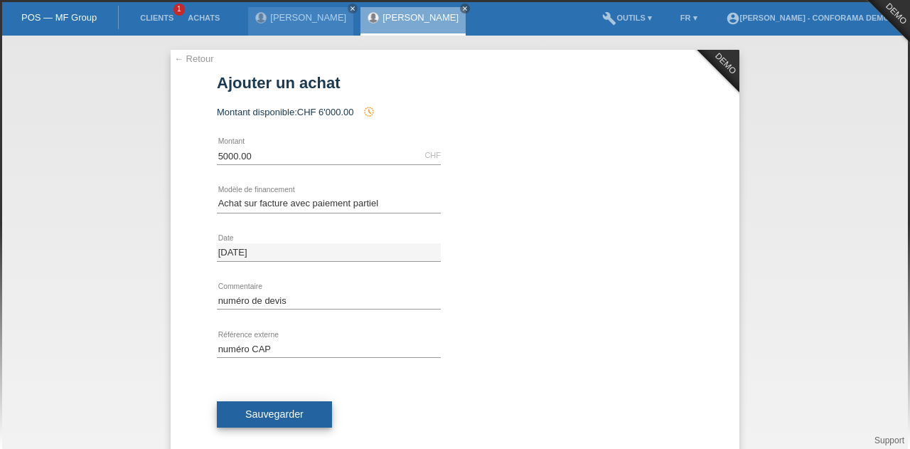
click at [275, 410] on span "Sauvegarder" at bounding box center [274, 413] width 58 height 11
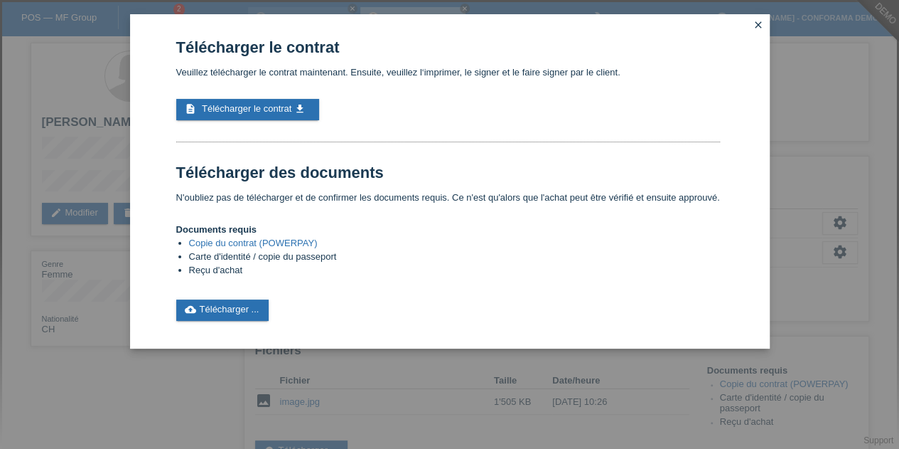
click at [758, 26] on icon "close" at bounding box center [758, 24] width 11 height 11
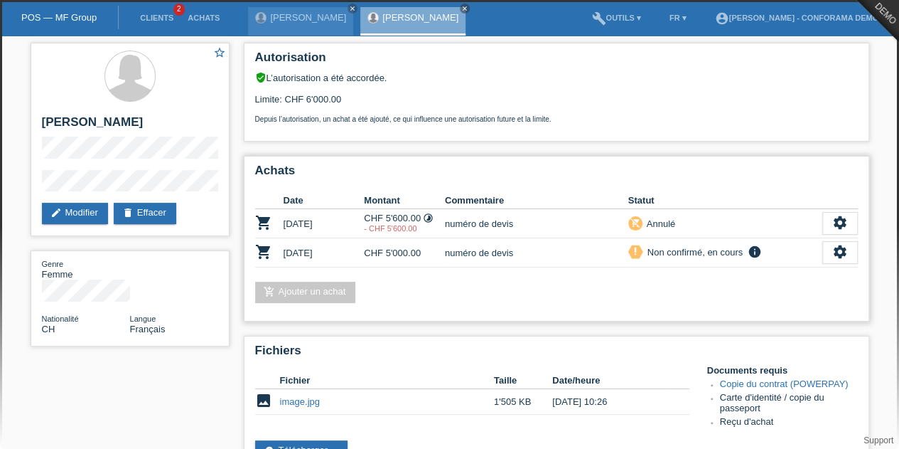
drag, startPoint x: 407, startPoint y: 223, endPoint x: 363, endPoint y: 221, distance: 44.1
click at [363, 221] on tr "shopping_cart 02.10.2025 CHF 5'600.00 timelapse - CHF 5'600.00 numéro de devis" at bounding box center [556, 223] width 603 height 29
drag, startPoint x: 417, startPoint y: 228, endPoint x: 366, endPoint y: 219, distance: 51.3
click at [366, 219] on td "CHF 5'600.00 timelapse - CHF 5'600.00" at bounding box center [404, 223] width 81 height 29
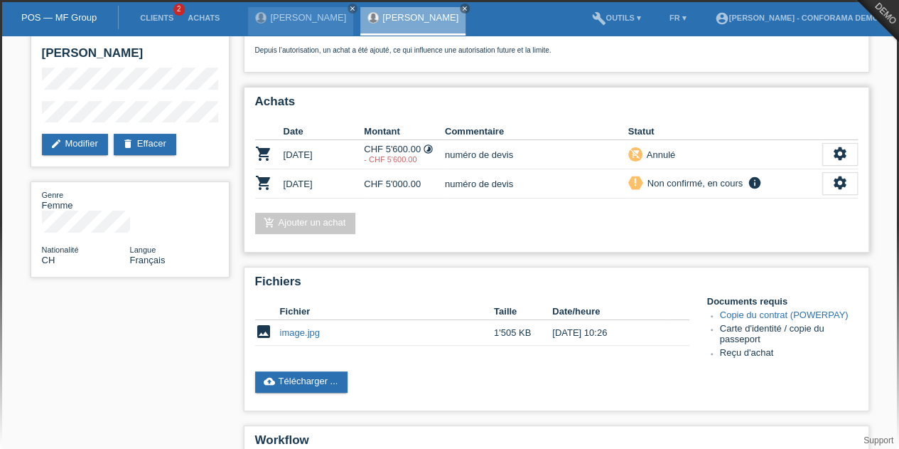
click at [427, 187] on td "CHF 5'000.00" at bounding box center [404, 183] width 81 height 29
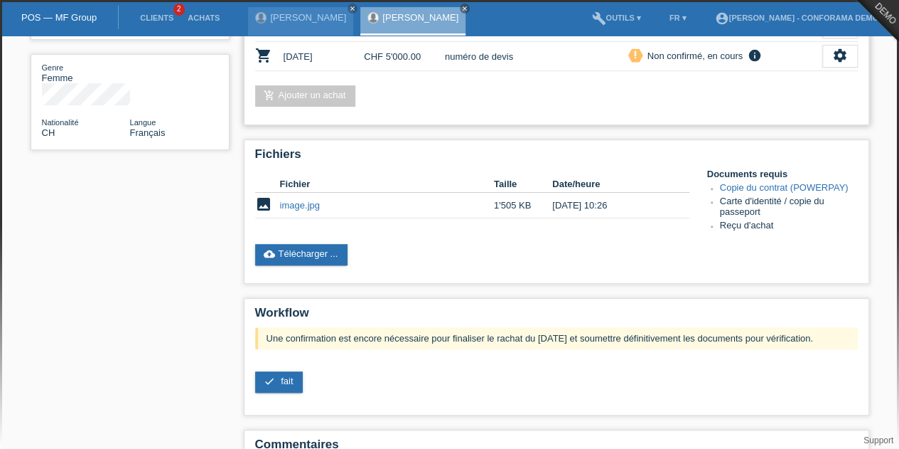
scroll to position [198, 0]
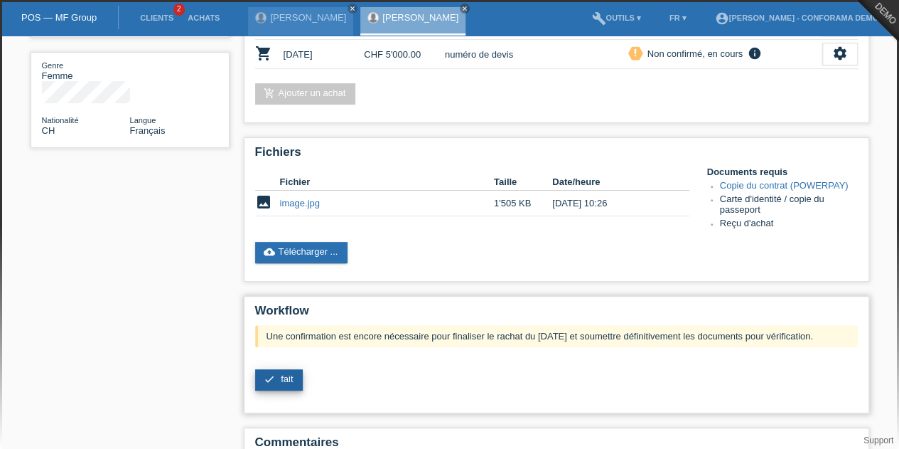
click at [300, 375] on link "check fait" at bounding box center [279, 379] width 48 height 21
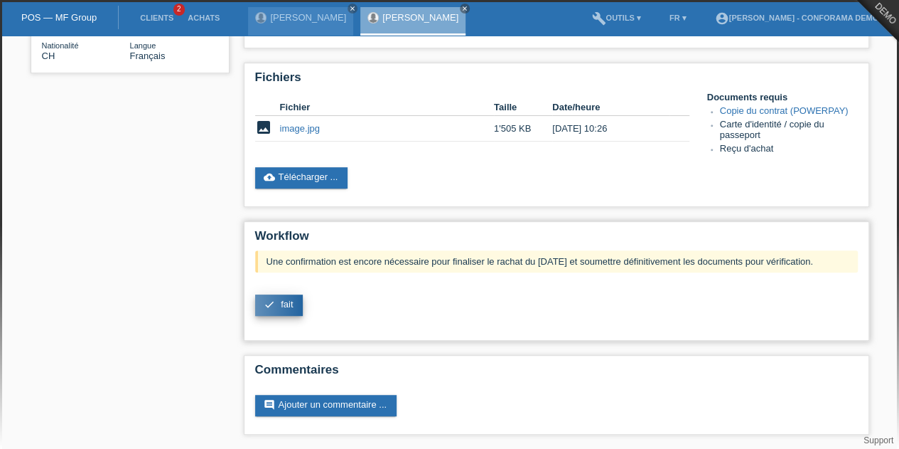
scroll to position [272, 0]
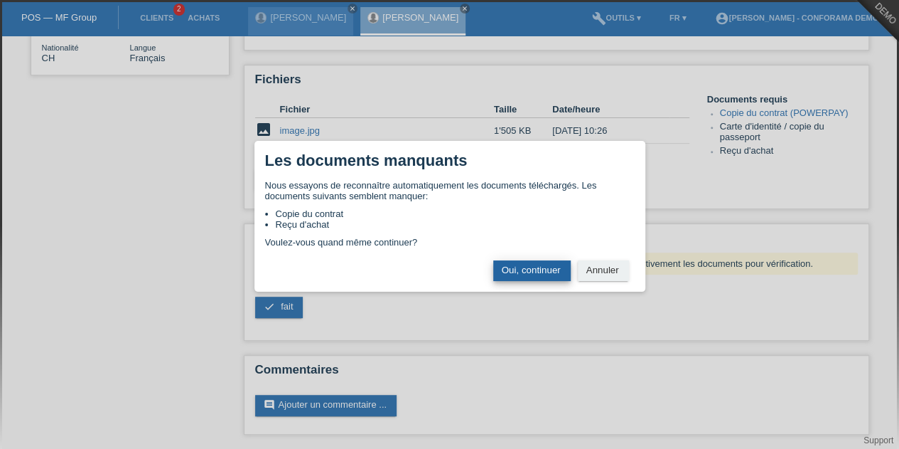
click at [505, 264] on button "Oui, continuer" at bounding box center [531, 270] width 77 height 21
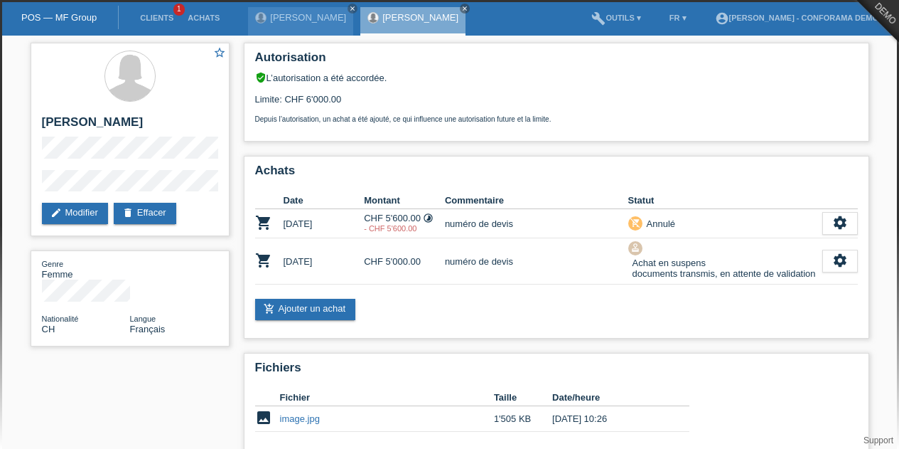
scroll to position [164, 0]
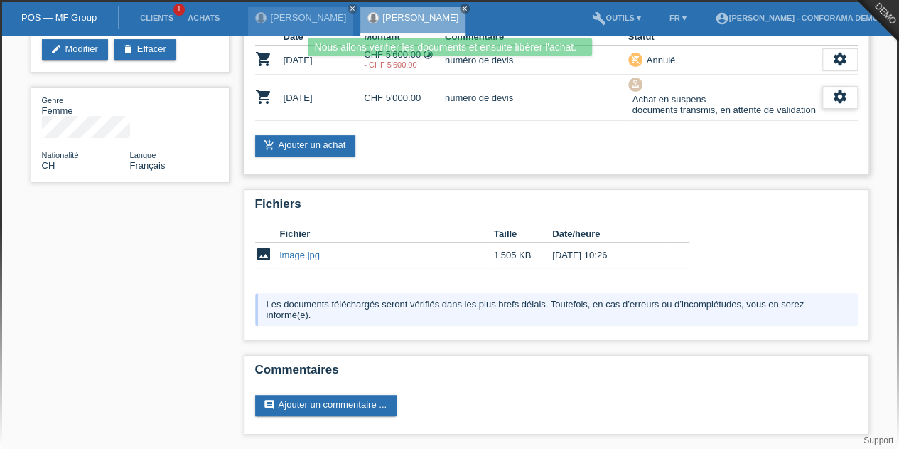
click at [836, 94] on icon "settings" at bounding box center [841, 97] width 16 height 16
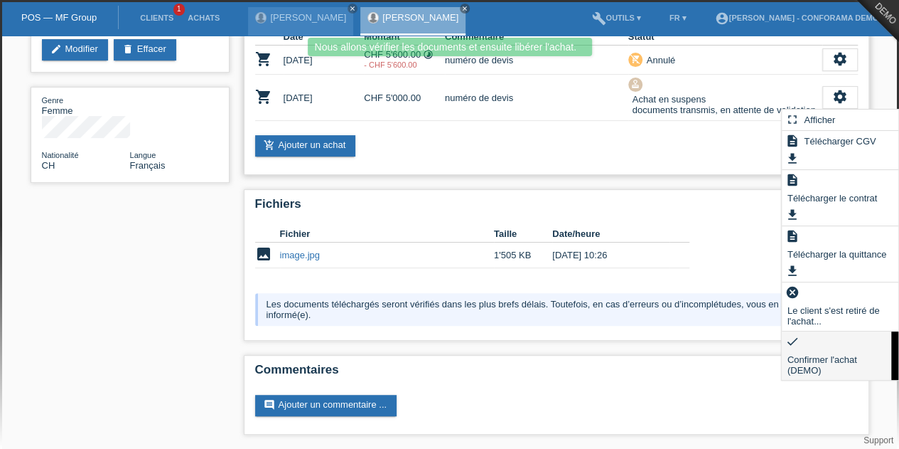
click at [815, 350] on span "Confirmer l'achat (DEMO)" at bounding box center [837, 364] width 102 height 28
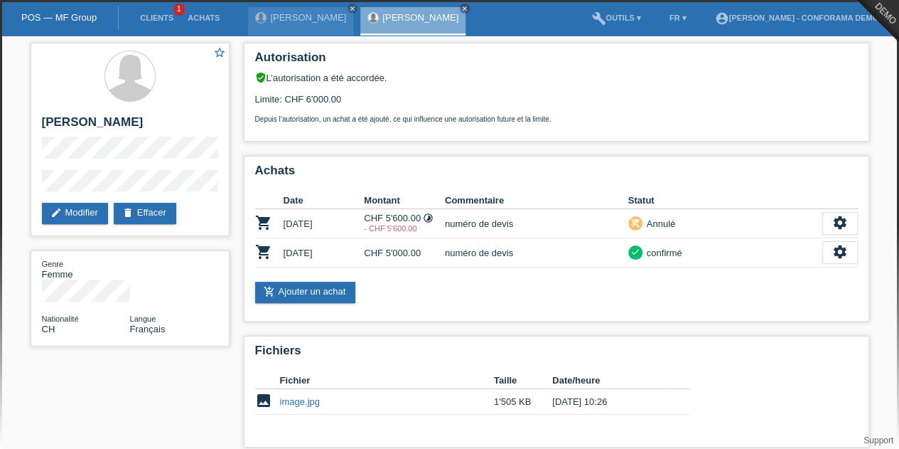
click at [815, 342] on div "Fichiers Fichier Taille Date/heure image image.jpg 1'505 KB 02.10.2025 10:26" at bounding box center [557, 392] width 626 height 112
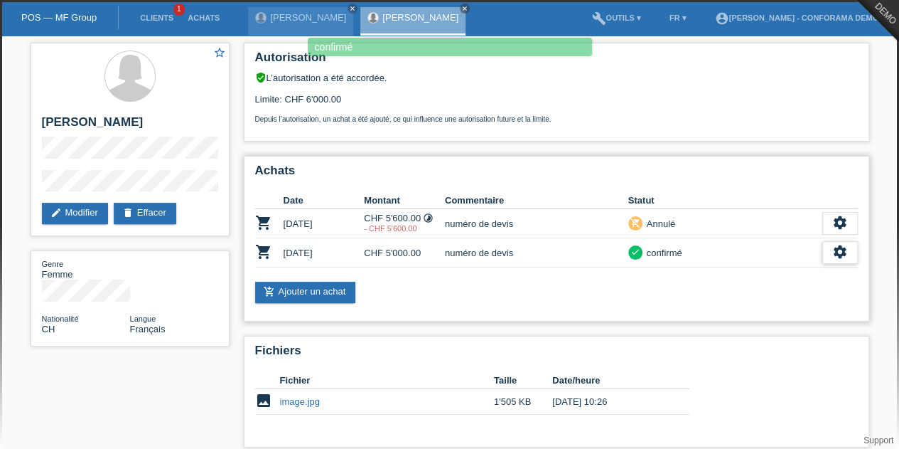
click at [833, 262] on div "settings" at bounding box center [841, 252] width 36 height 23
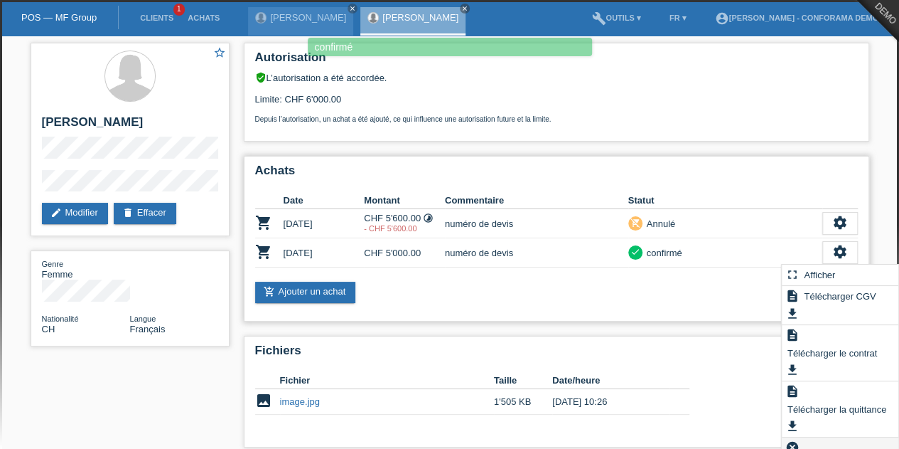
click at [819, 437] on div "cancel Ajouter une annulation..." at bounding box center [840, 456] width 117 height 38
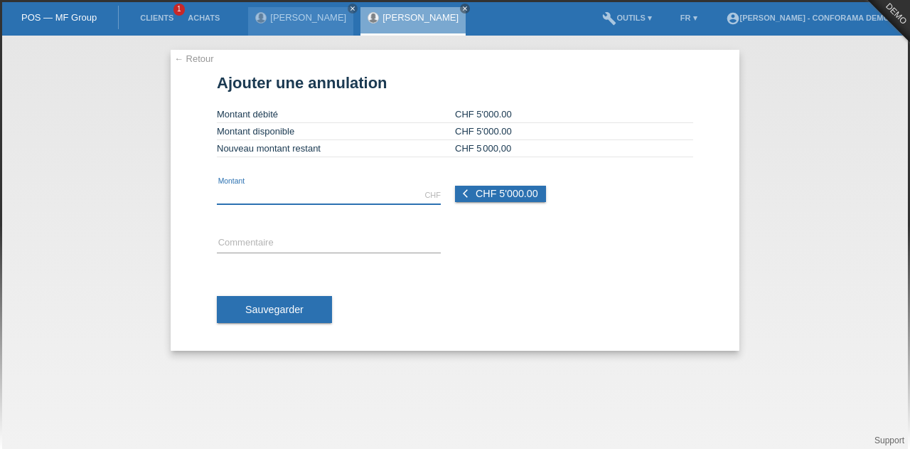
click at [388, 190] on input "text" at bounding box center [329, 195] width 224 height 18
type input "500.00"
click at [249, 238] on input "text" at bounding box center [329, 244] width 224 height 18
type input "test"
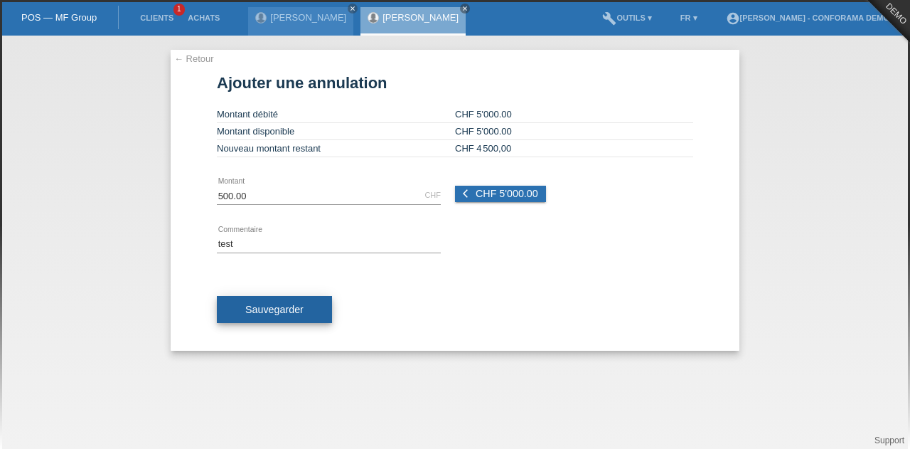
click at [311, 308] on button "Sauvegarder" at bounding box center [274, 309] width 115 height 27
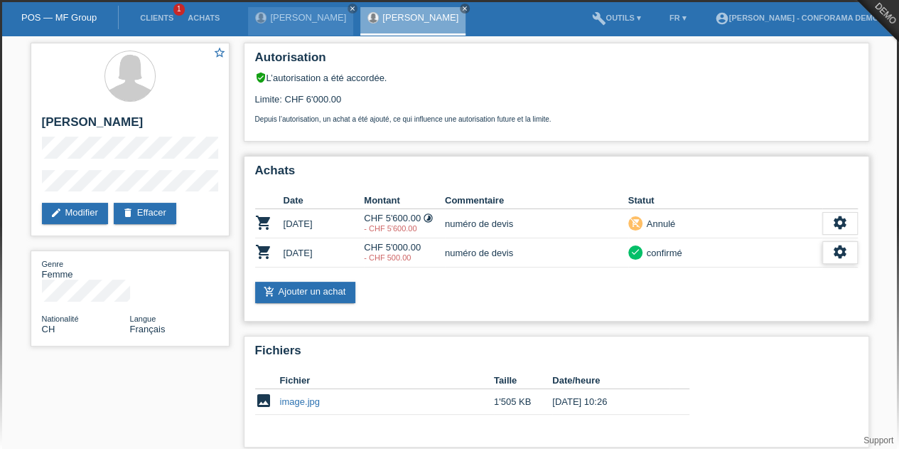
click at [839, 252] on icon "settings" at bounding box center [841, 252] width 16 height 16
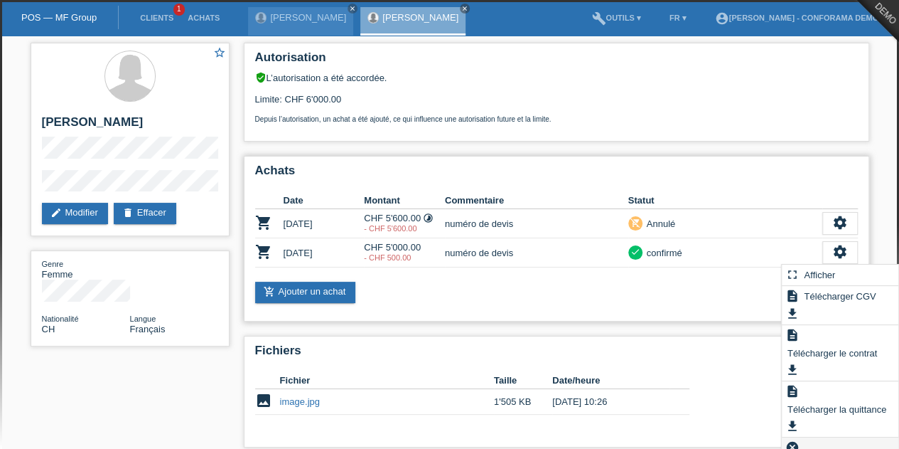
click at [805, 439] on div "cancel Ajouter une annulation..." at bounding box center [840, 456] width 117 height 38
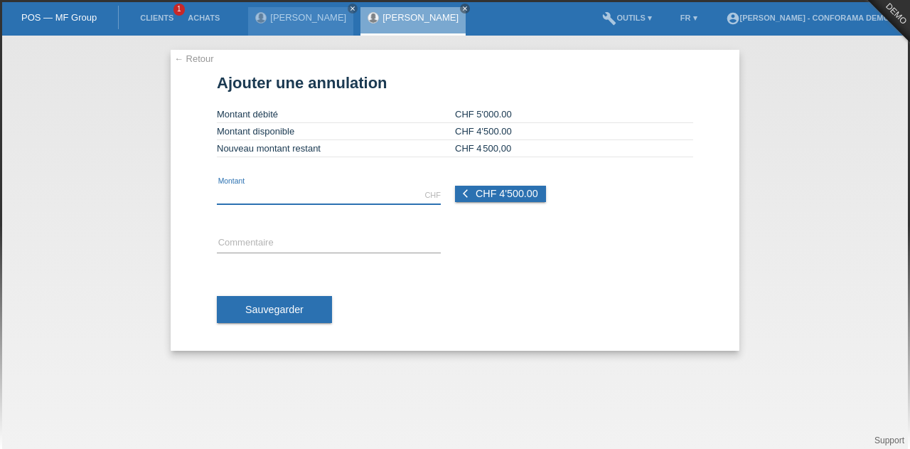
click at [327, 198] on input "text" at bounding box center [329, 195] width 224 height 18
type input "100.00"
click at [279, 235] on input "text" at bounding box center [329, 244] width 224 height 18
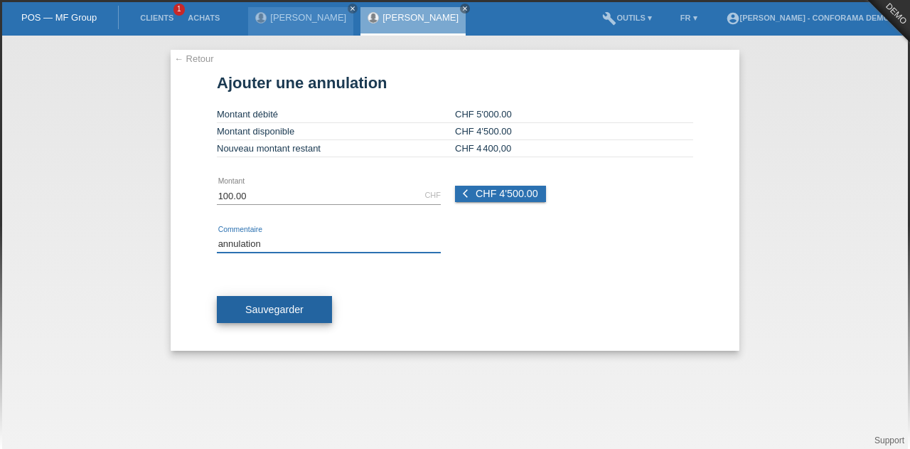
type input "annulation"
click at [289, 300] on button "Sauvegarder" at bounding box center [274, 309] width 115 height 27
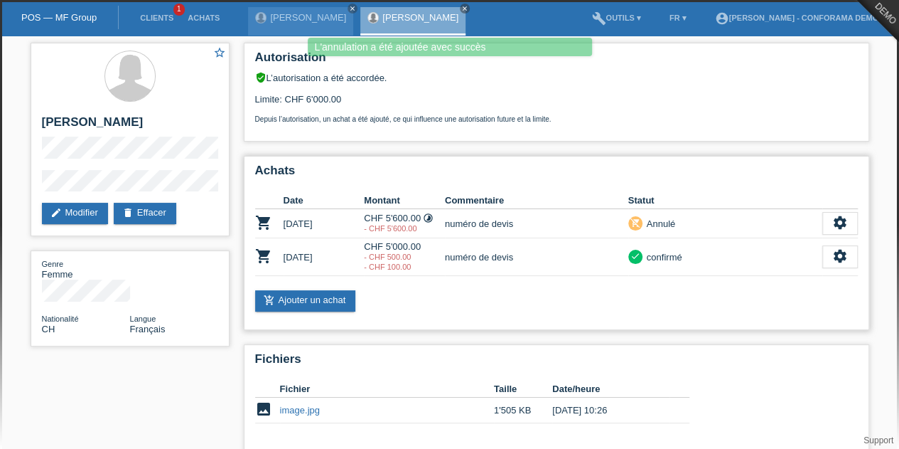
drag, startPoint x: 390, startPoint y: 254, endPoint x: 424, endPoint y: 256, distance: 34.9
click at [424, 256] on div "- CHF 500.00" at bounding box center [404, 256] width 81 height 9
drag, startPoint x: 419, startPoint y: 264, endPoint x: 375, endPoint y: 269, distance: 44.4
click at [375, 269] on div "- CHF 100.00" at bounding box center [404, 266] width 81 height 9
